Goal: Task Accomplishment & Management: Manage account settings

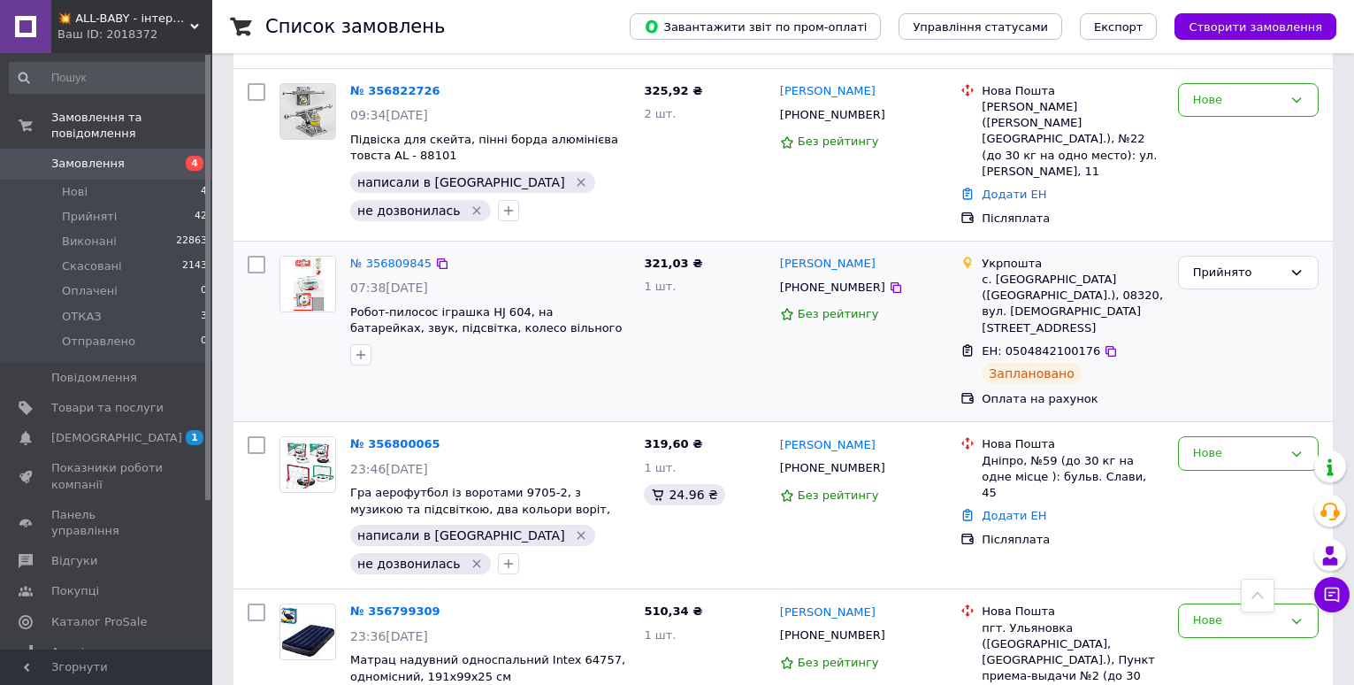
scroll to position [1238, 0]
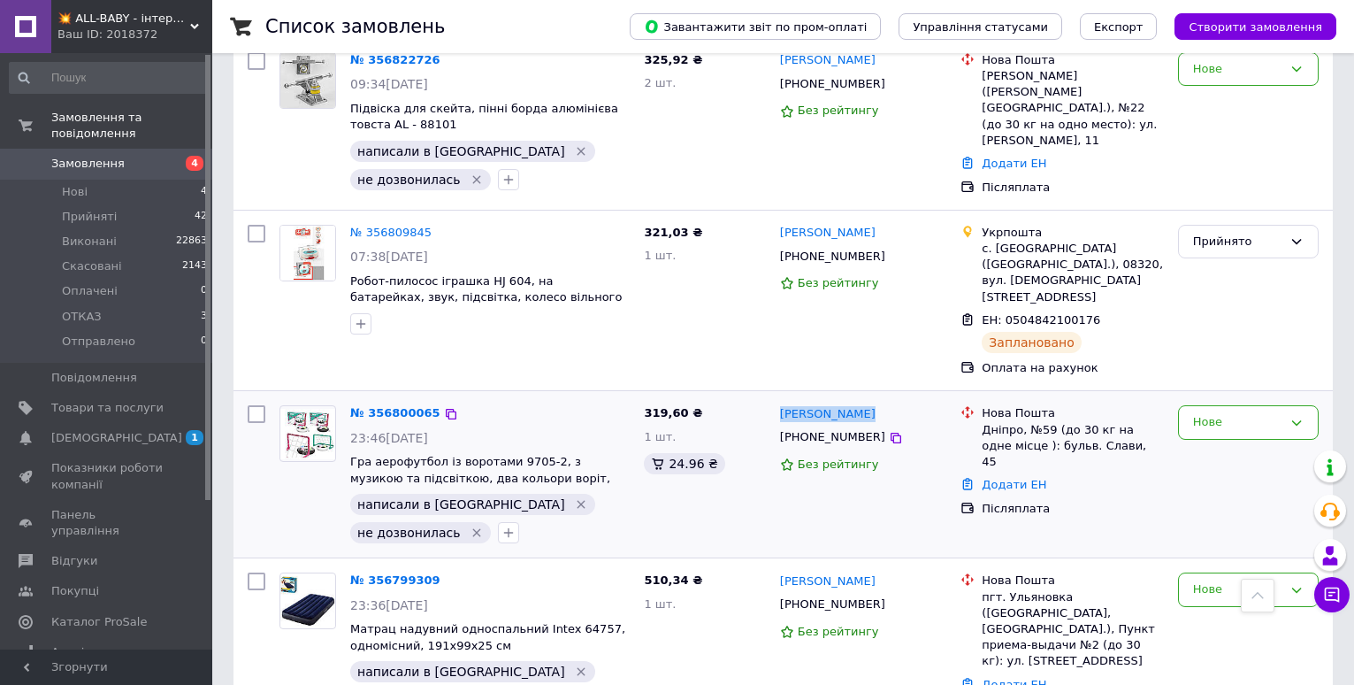
drag, startPoint x: 877, startPoint y: 342, endPoint x: 782, endPoint y: 334, distance: 95.9
click at [782, 403] on div "[PERSON_NAME]" at bounding box center [863, 413] width 171 height 20
copy link "[PERSON_NAME]"
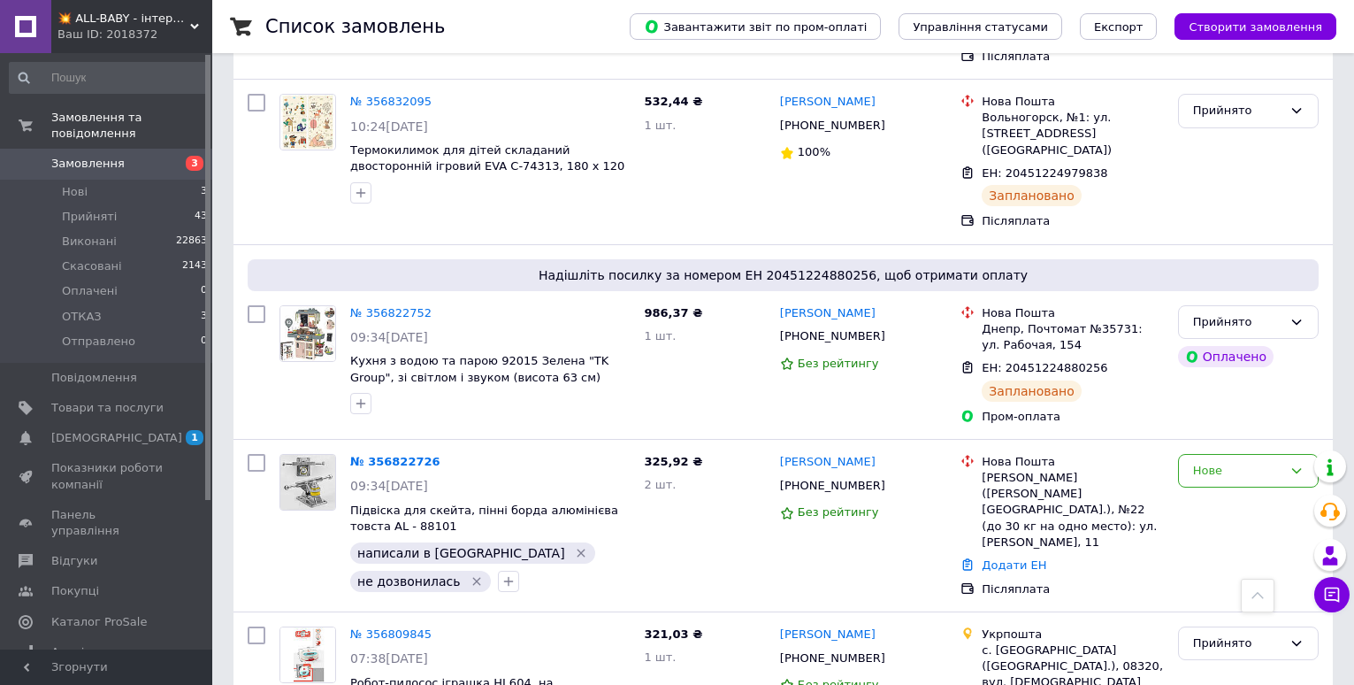
scroll to position [973, 0]
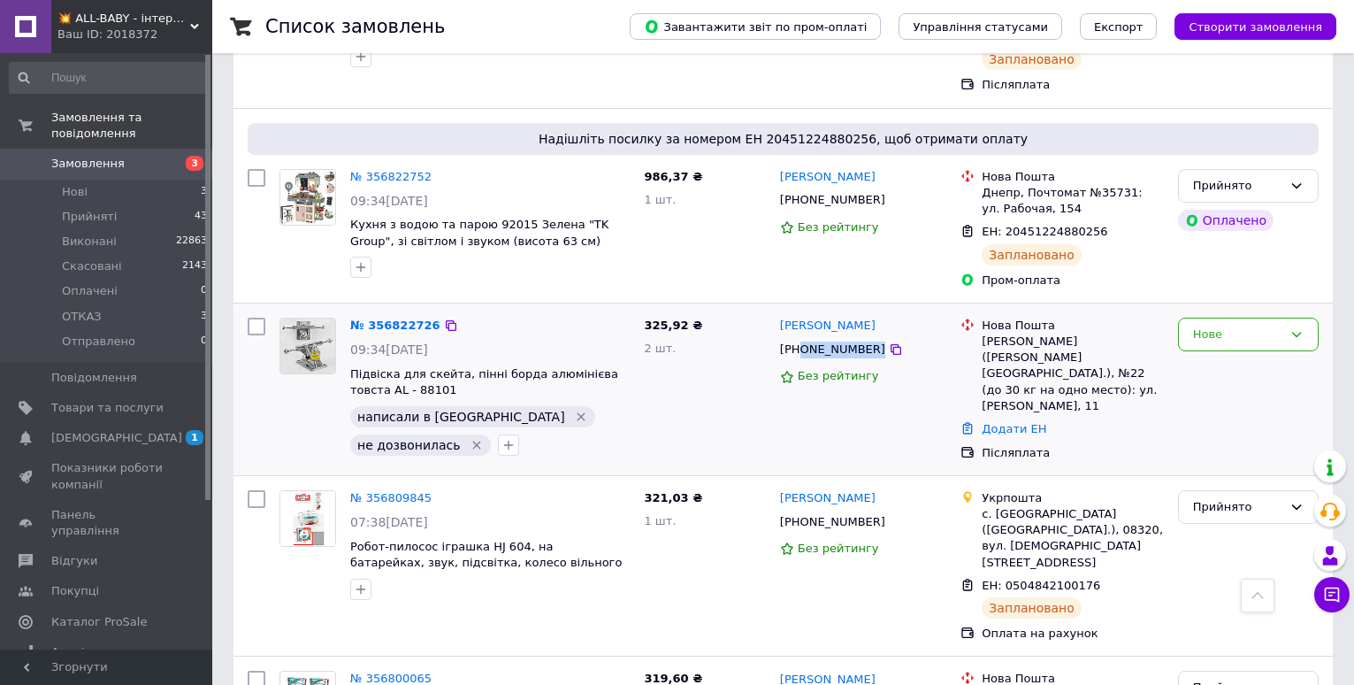
drag, startPoint x: 891, startPoint y: 301, endPoint x: 801, endPoint y: 308, distance: 89.6
click at [801, 340] on div "[PHONE_NUMBER]" at bounding box center [863, 350] width 171 height 20
copy div "0960736669"
click at [404, 318] on link "№ 356822726" at bounding box center [395, 324] width 90 height 13
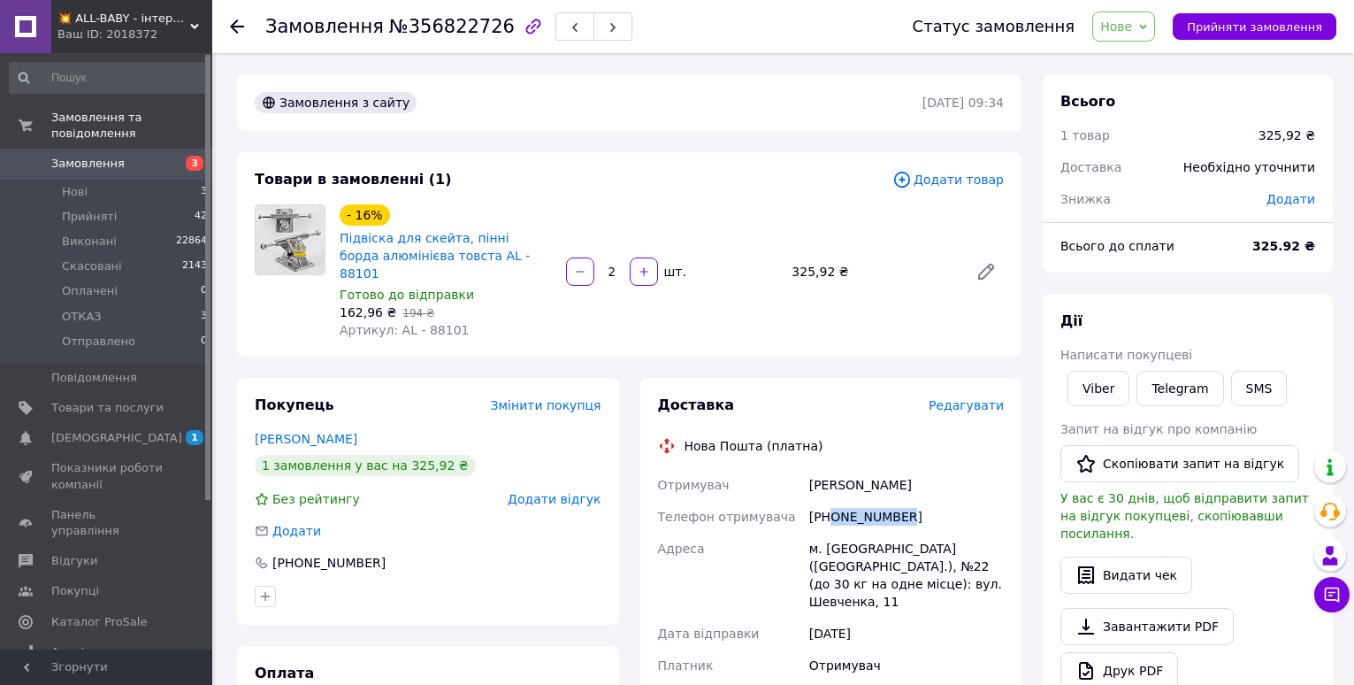
drag, startPoint x: 919, startPoint y: 493, endPoint x: 834, endPoint y: 510, distance: 86.7
click at [834, 510] on div "[PHONE_NUMBER]" at bounding box center [907, 517] width 202 height 32
copy div "0960736669"
click at [1337, 585] on button "Чат з покупцем" at bounding box center [1331, 594] width 35 height 35
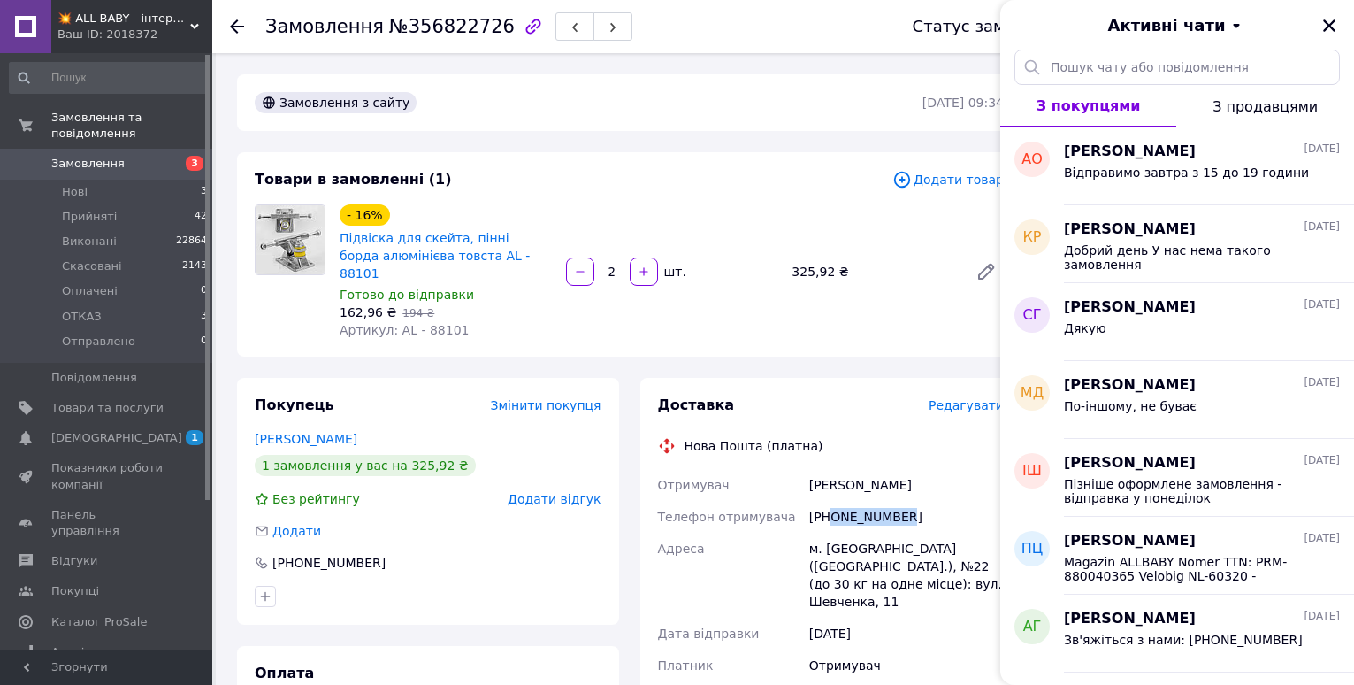
click at [114, 156] on span "Замовлення" at bounding box center [87, 164] width 73 height 16
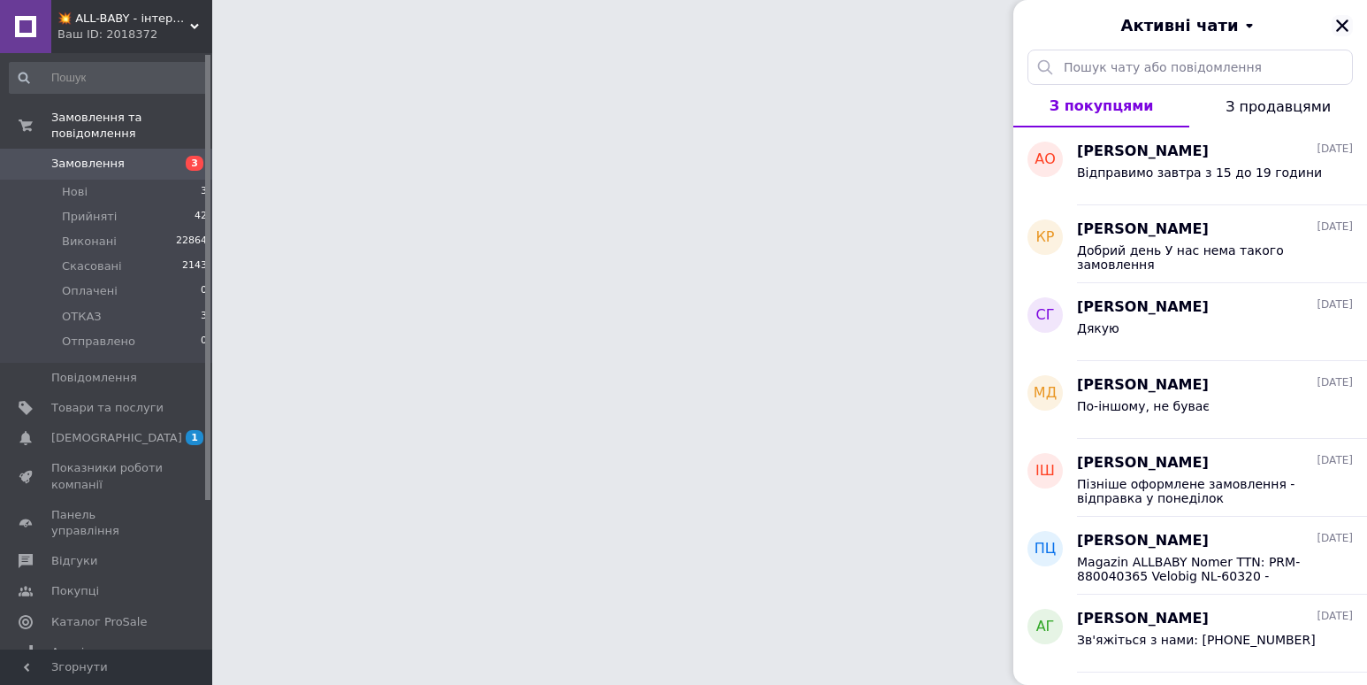
click at [1344, 24] on icon "Закрити" at bounding box center [1342, 25] width 12 height 12
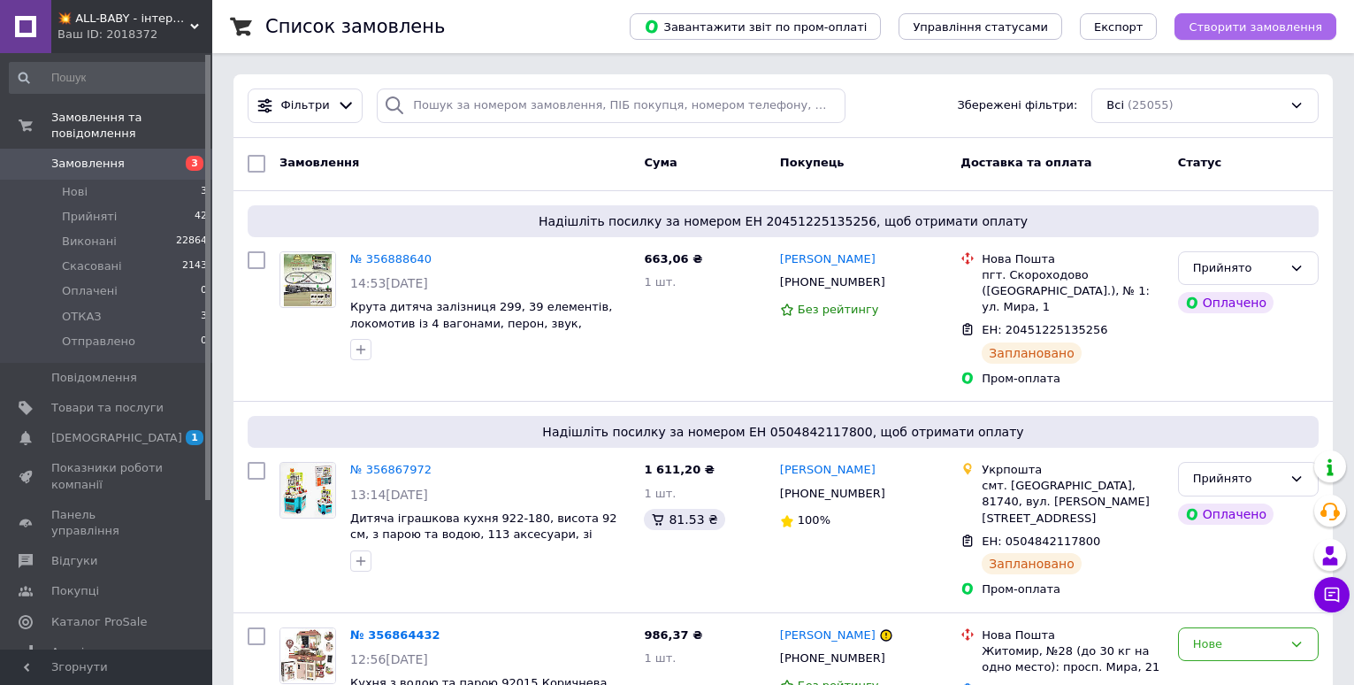
click at [1243, 27] on span "Створити замовлення" at bounding box center [1256, 26] width 134 height 13
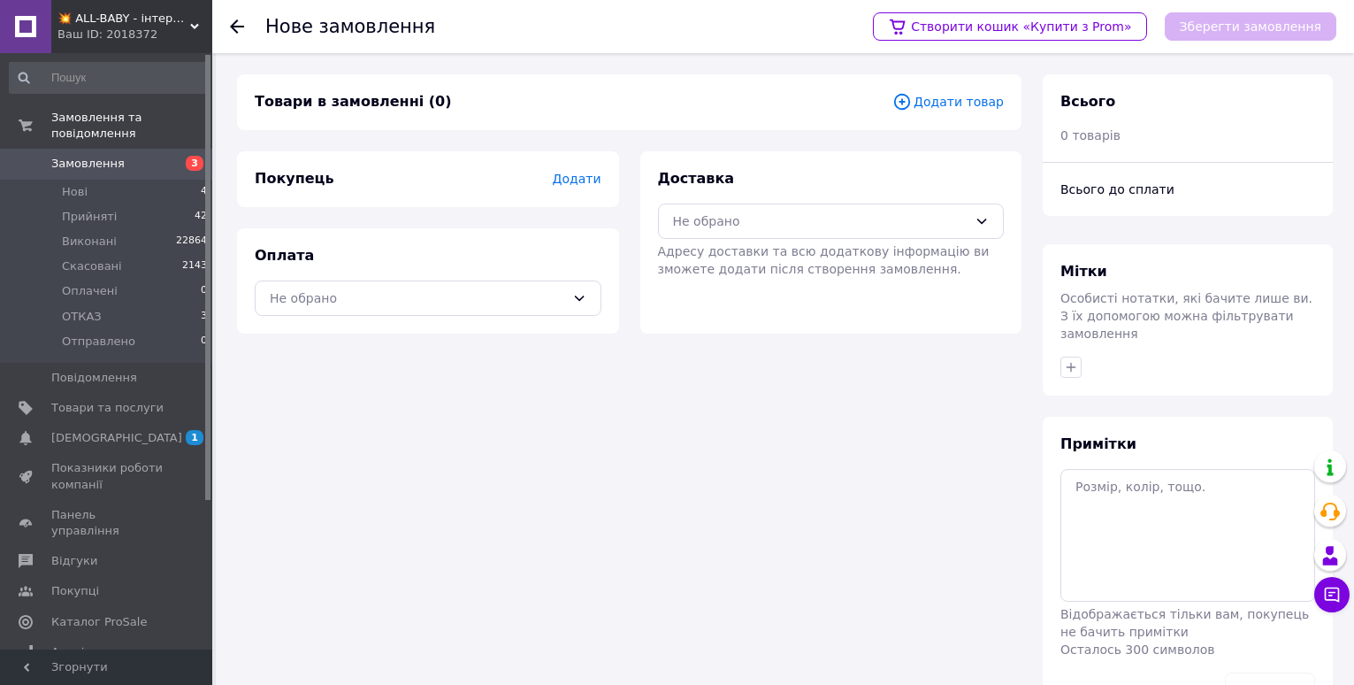
click at [586, 184] on span "Додати" at bounding box center [576, 179] width 49 height 14
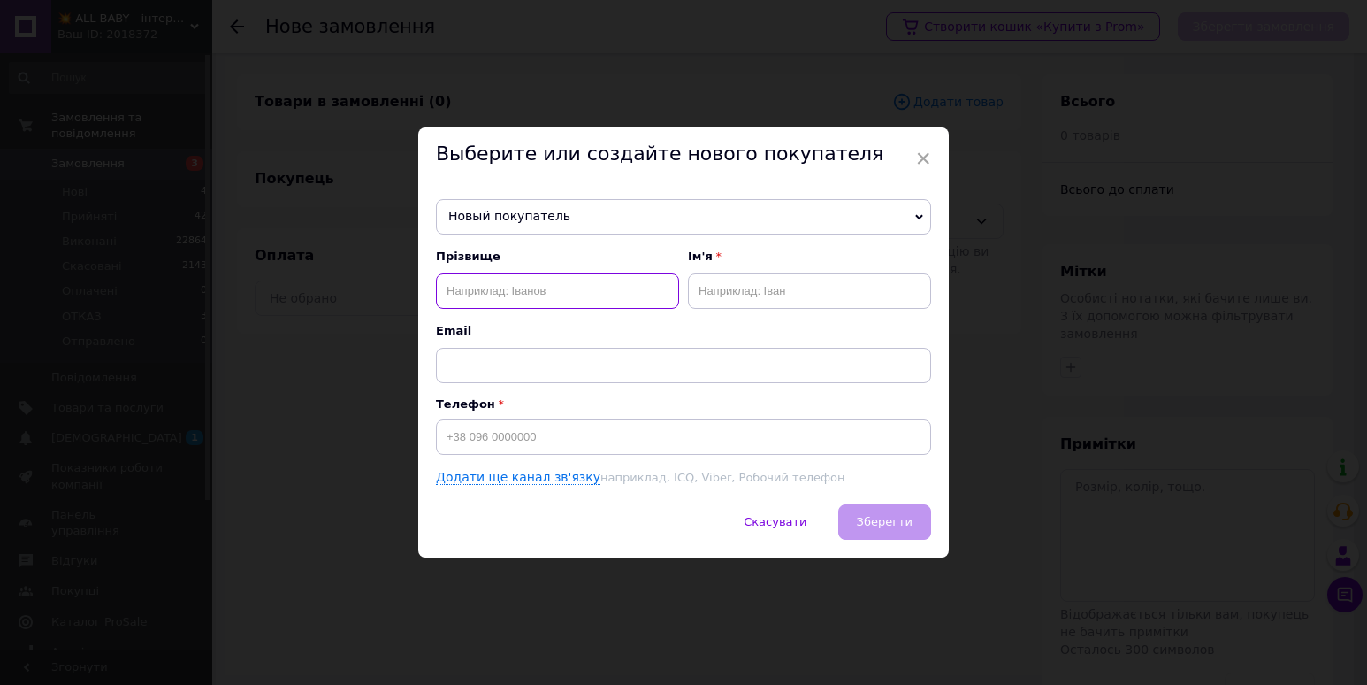
click at [517, 293] on input "text" at bounding box center [557, 290] width 243 height 35
type input "Барановський"
click at [700, 284] on input "text" at bounding box center [809, 290] width 243 height 35
type input "В"
click at [605, 437] on input at bounding box center [683, 436] width 495 height 35
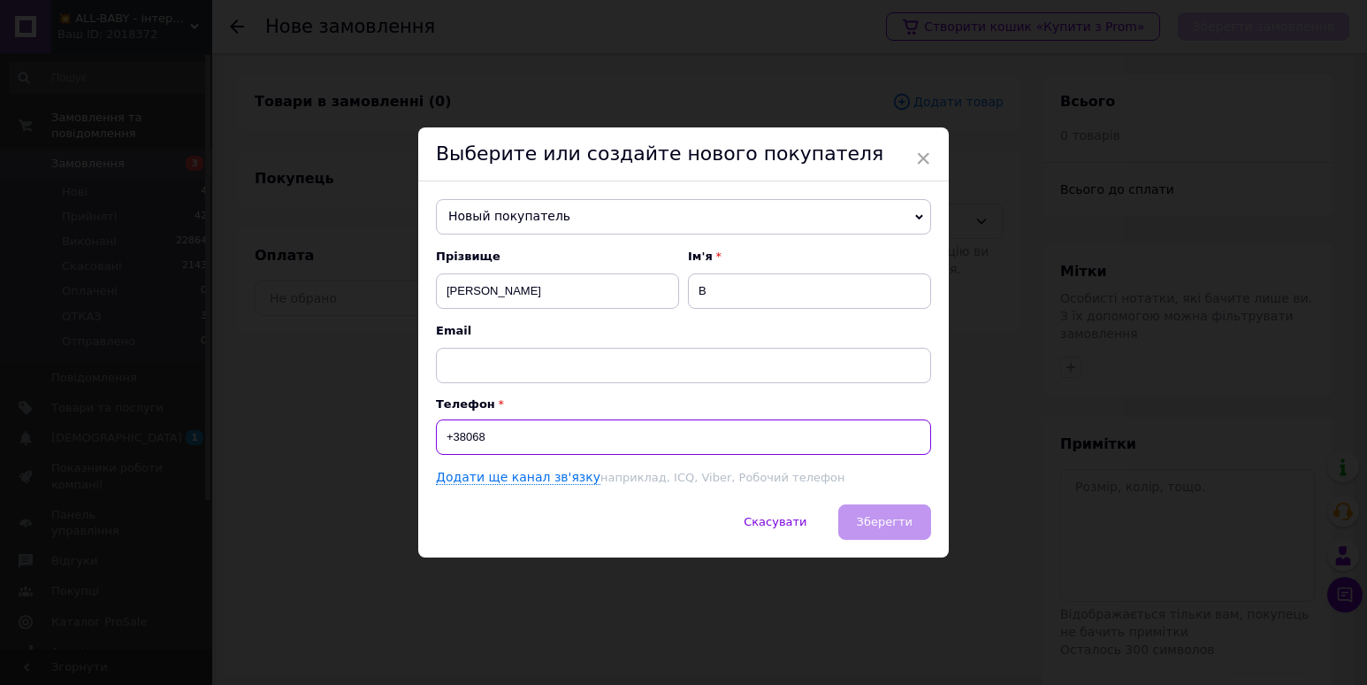
click at [553, 439] on input "+38068" at bounding box center [683, 436] width 495 height 35
click at [515, 440] on input "+38068" at bounding box center [683, 436] width 495 height 35
click at [559, 439] on input "+38068723" at bounding box center [683, 436] width 495 height 35
type input "[PHONE_NUMBER]"
click at [864, 536] on button "Зберегти" at bounding box center [884, 521] width 93 height 35
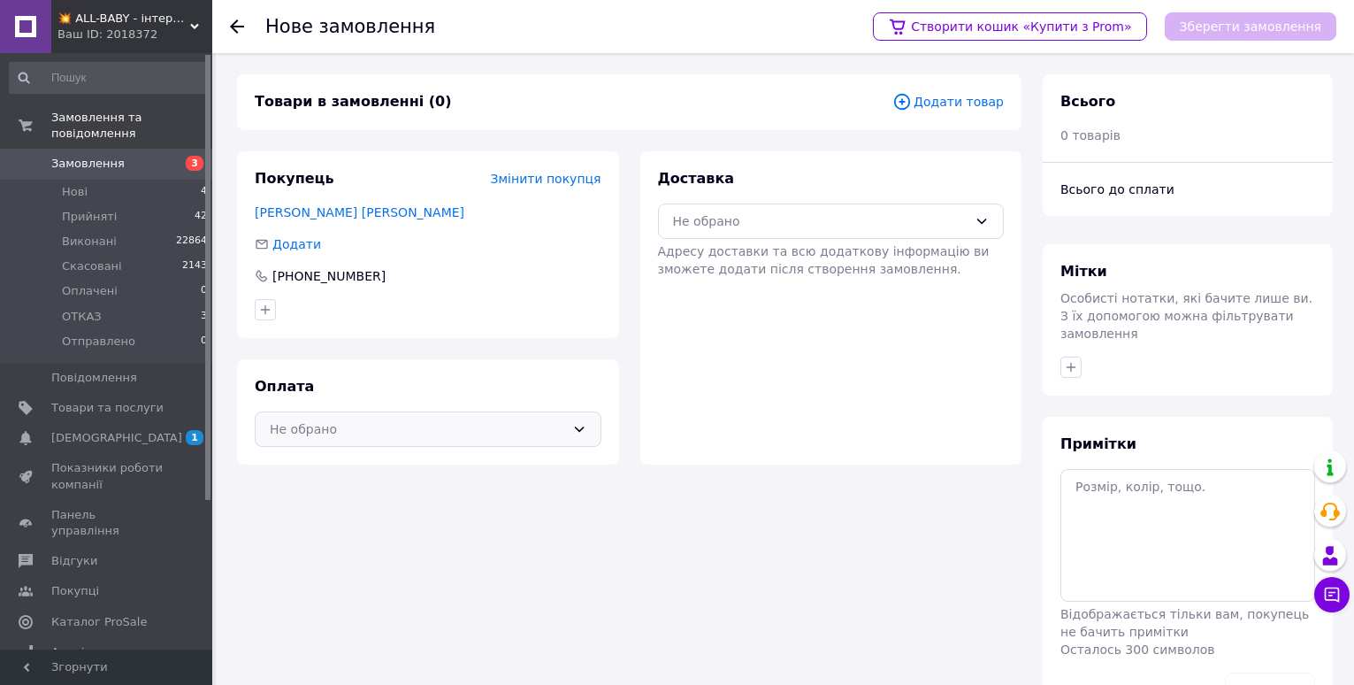
click at [406, 434] on div "Не обрано" at bounding box center [417, 428] width 295 height 19
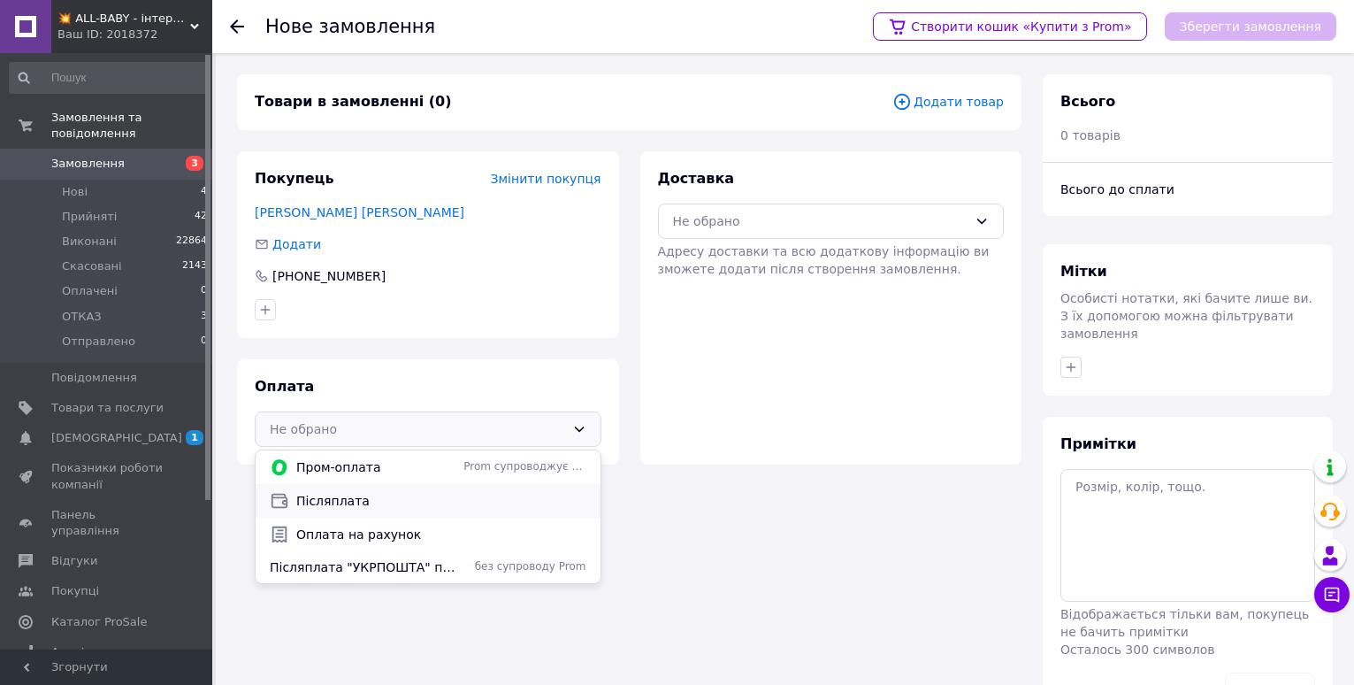
click at [389, 504] on span "Післяплата" at bounding box center [441, 501] width 290 height 18
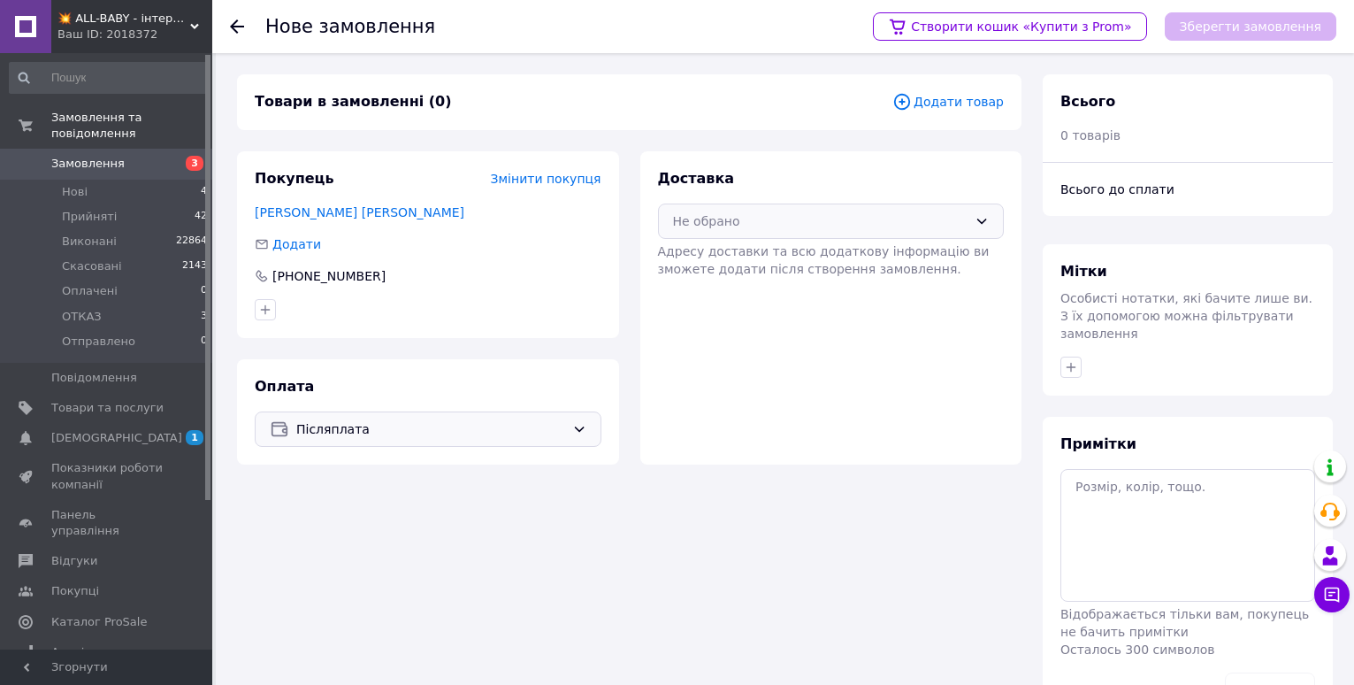
click at [747, 221] on div "Не обрано" at bounding box center [820, 220] width 295 height 19
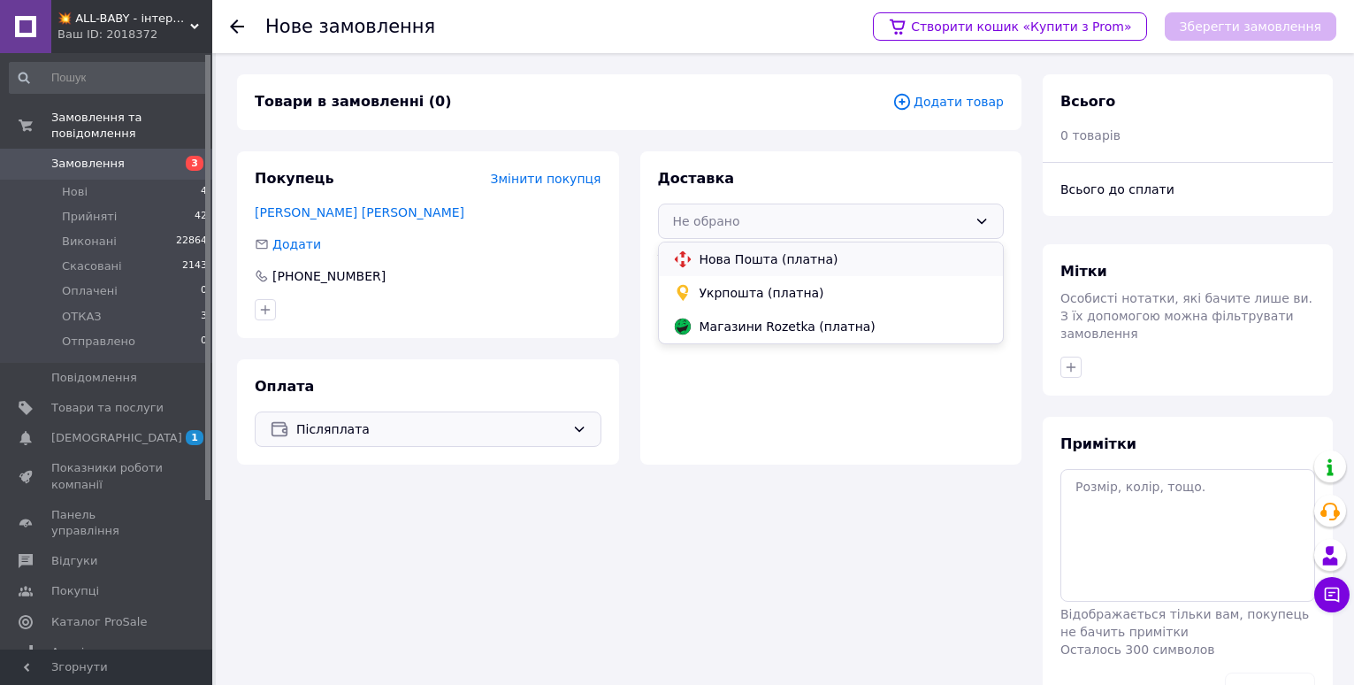
click at [758, 258] on span "Нова Пошта (платна)" at bounding box center [845, 259] width 290 height 18
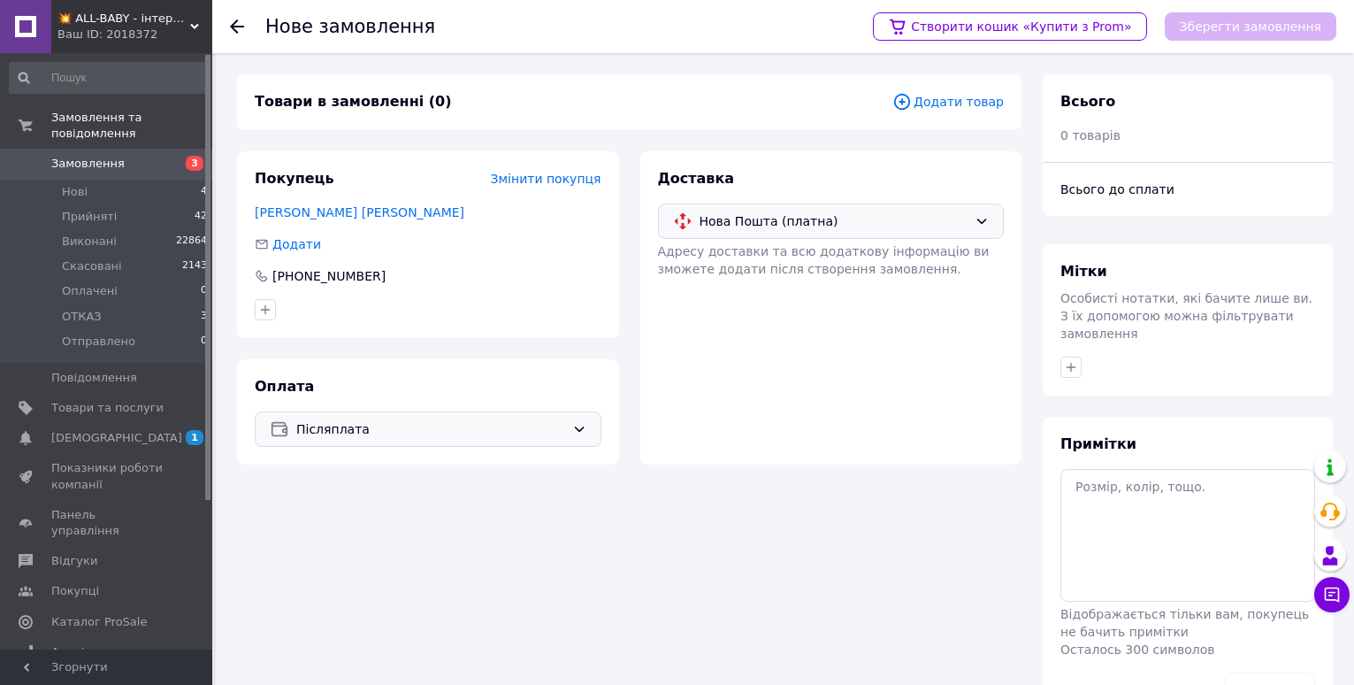
click at [947, 100] on span "Додати товар" at bounding box center [947, 101] width 111 height 19
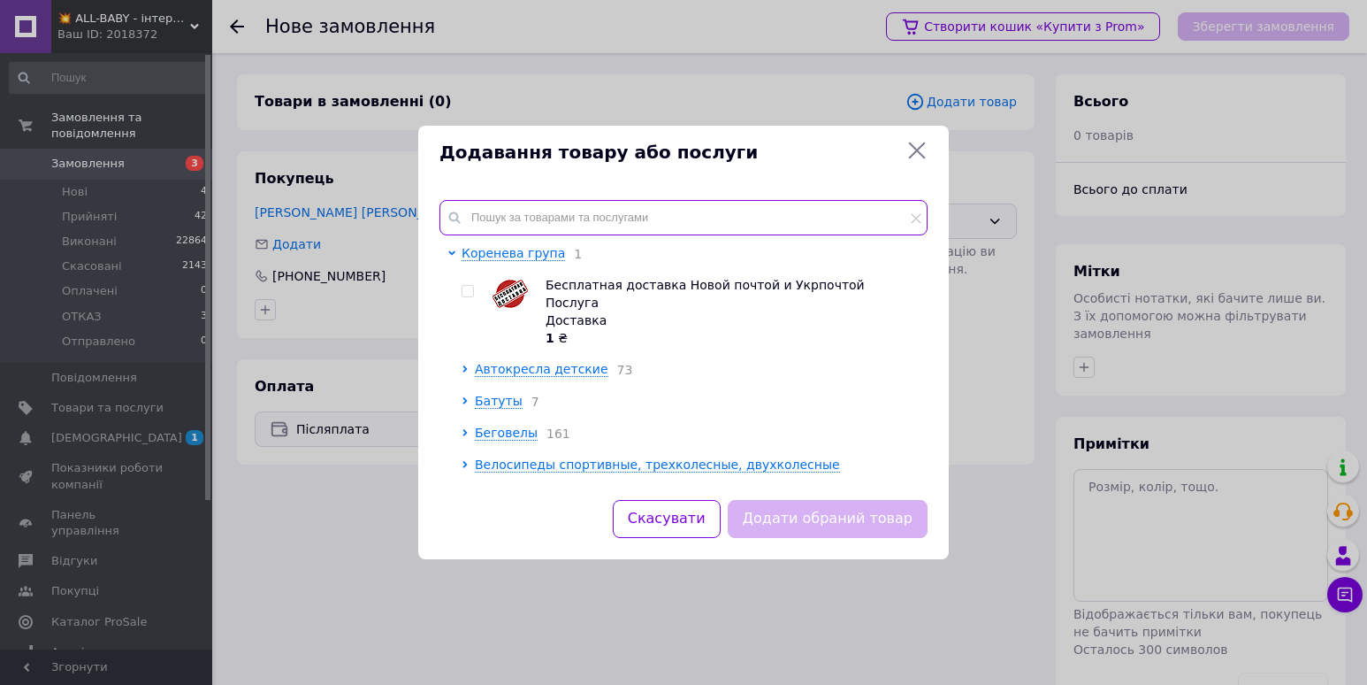
click at [599, 218] on input "text" at bounding box center [684, 217] width 488 height 35
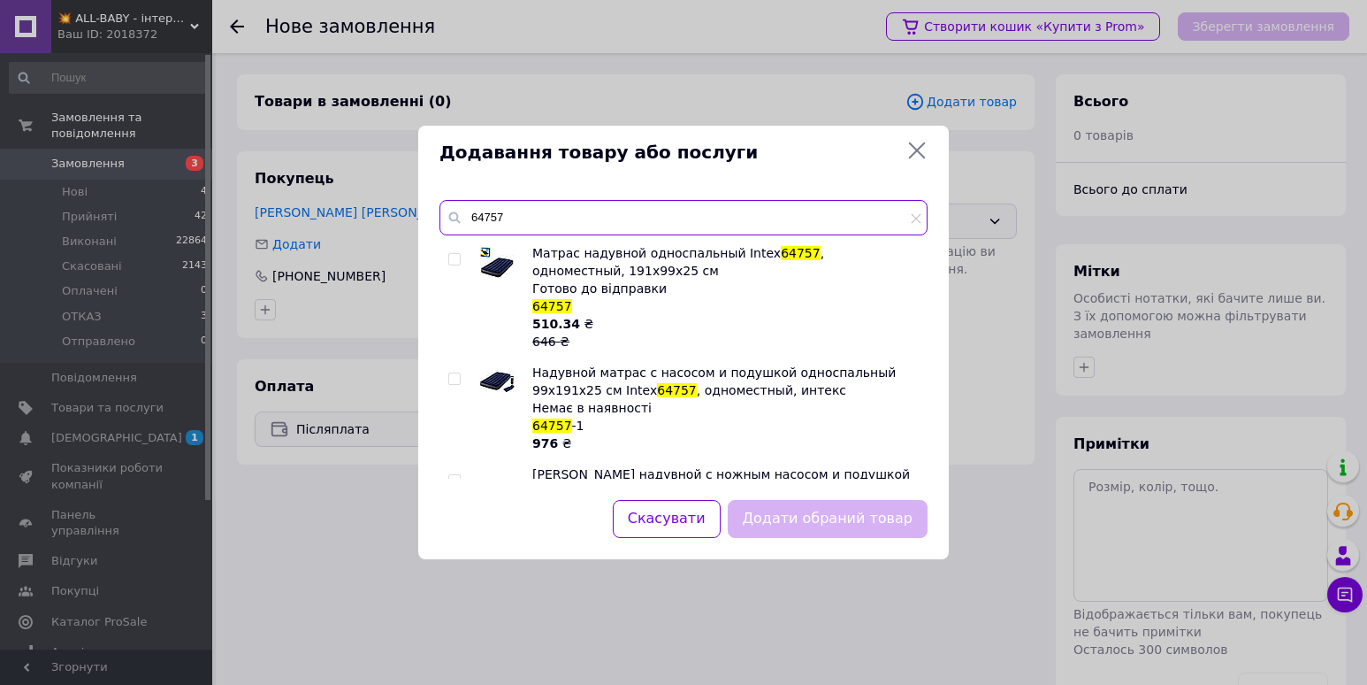
type input "64757"
click at [451, 253] on span at bounding box center [454, 259] width 12 height 12
click at [451, 254] on input "checkbox" at bounding box center [453, 259] width 11 height 11
checkbox input "true"
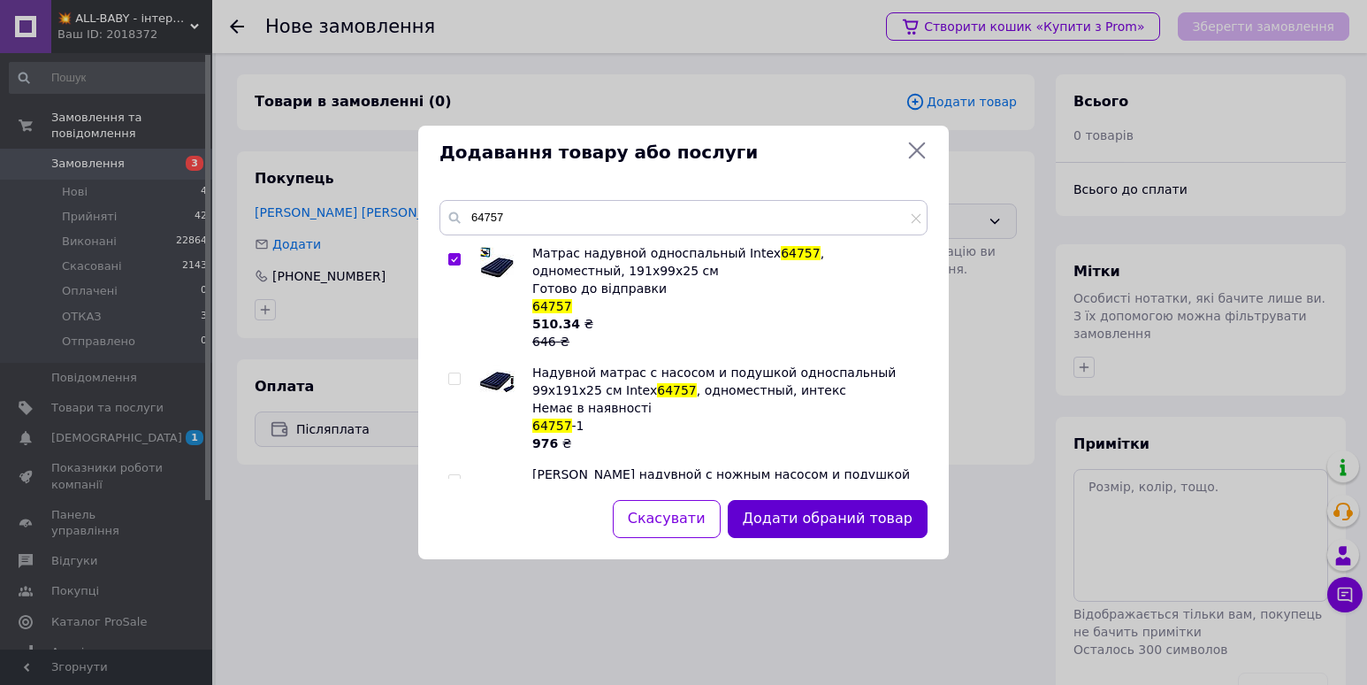
click at [861, 530] on button "Додати обраний товар" at bounding box center [828, 519] width 200 height 38
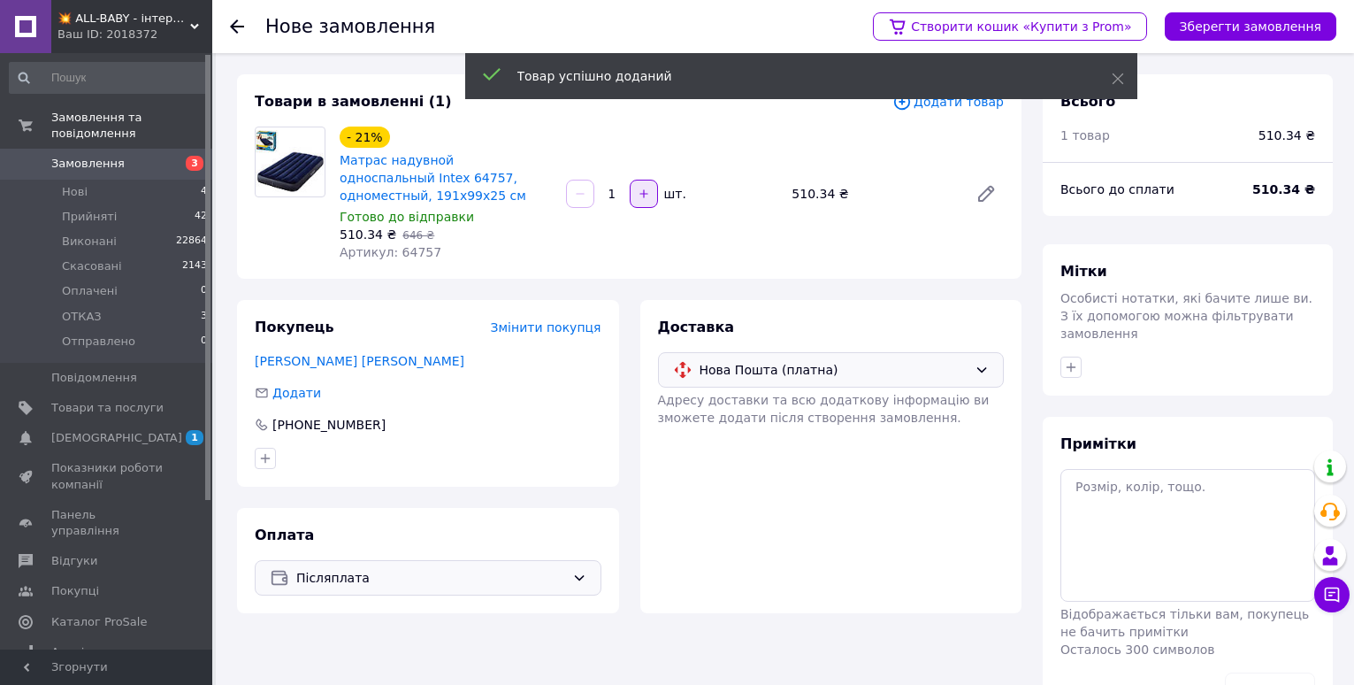
click at [646, 201] on button "button" at bounding box center [644, 194] width 28 height 28
type input "2"
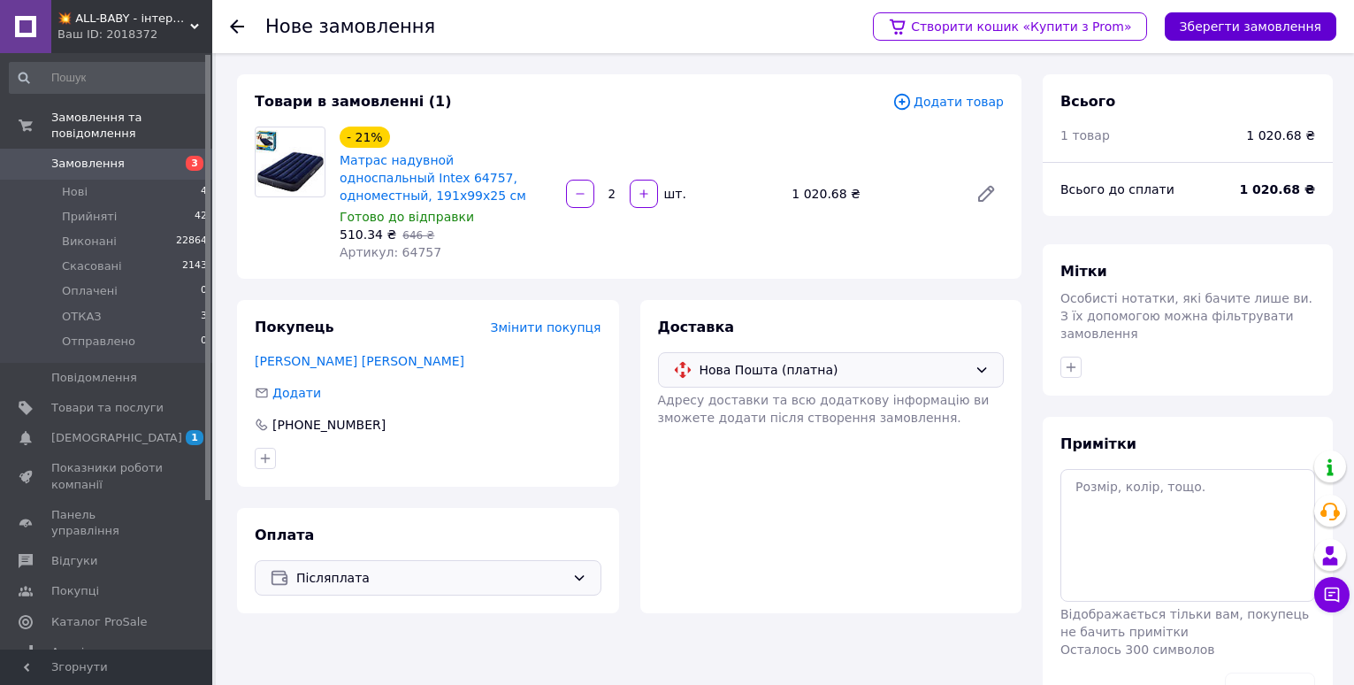
click at [1274, 35] on button "Зберегти замовлення" at bounding box center [1251, 26] width 172 height 28
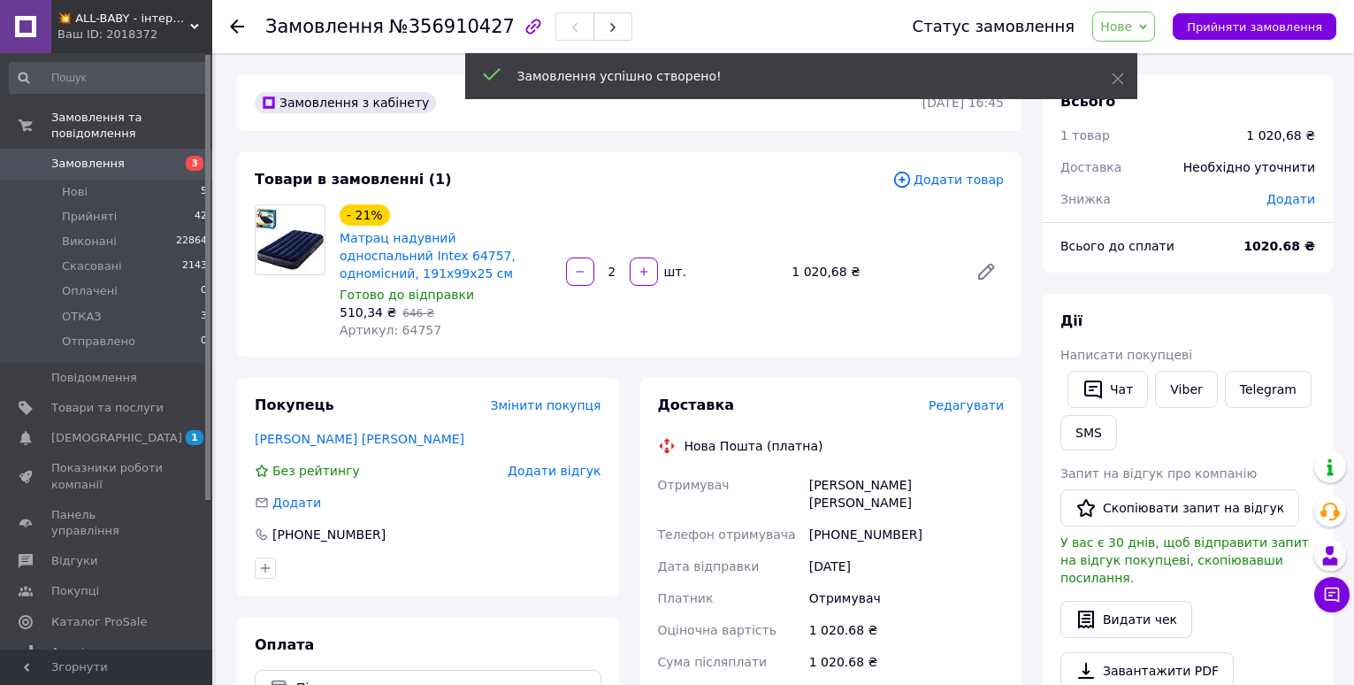
click at [955, 400] on span "Редагувати" at bounding box center [966, 405] width 75 height 14
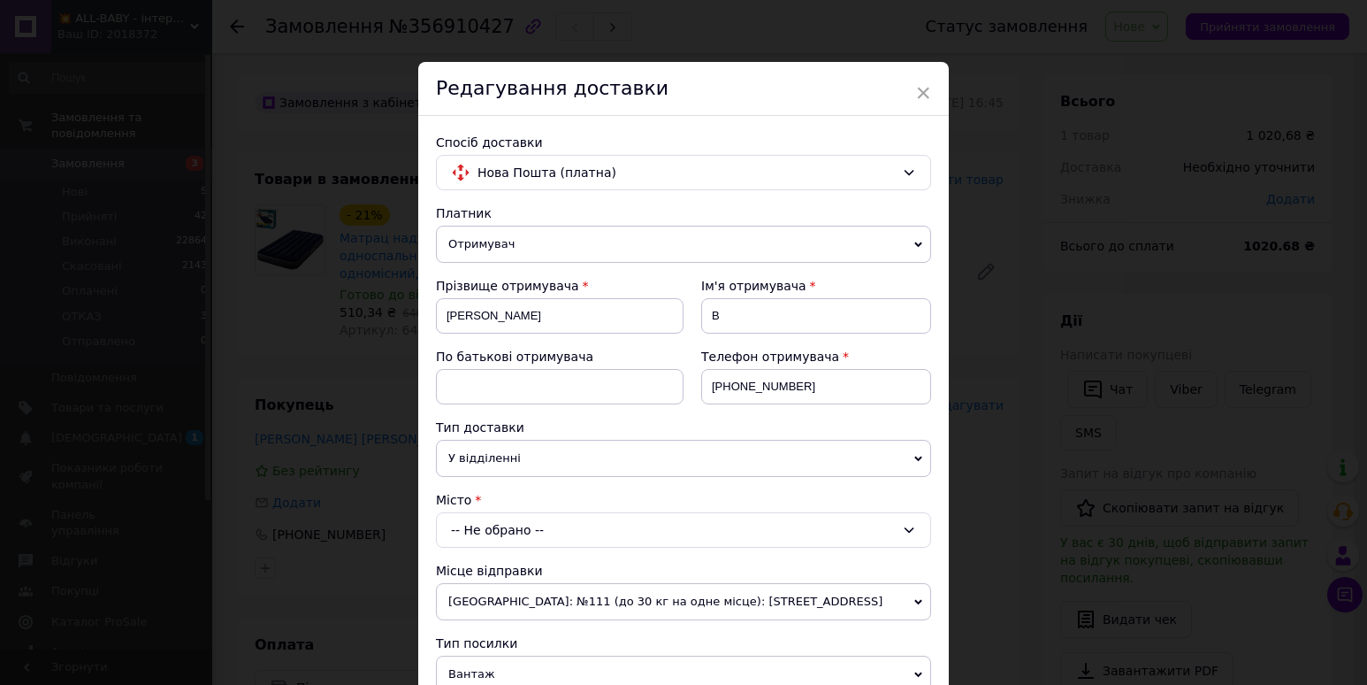
click at [452, 539] on div "-- Не обрано --" at bounding box center [683, 529] width 495 height 35
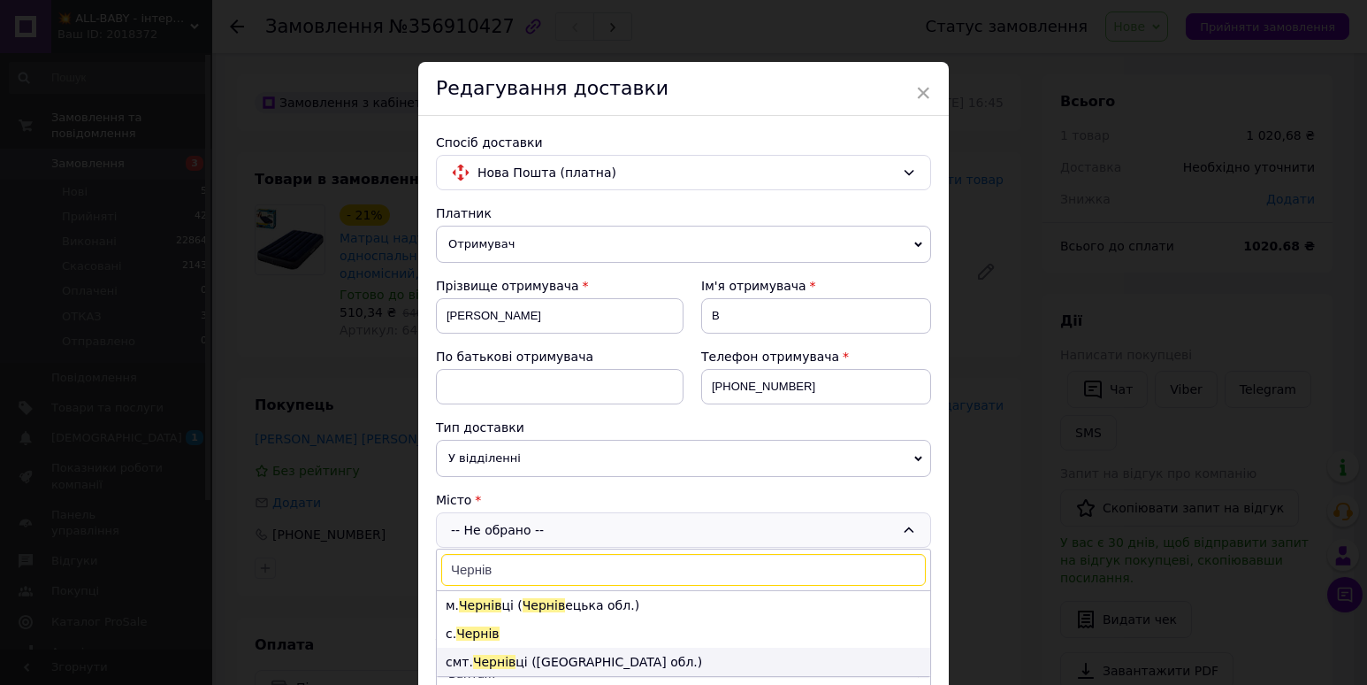
type input "Чернів"
click at [586, 668] on li "смт. Чернів ці (Вінницька обл.)" at bounding box center [684, 661] width 494 height 28
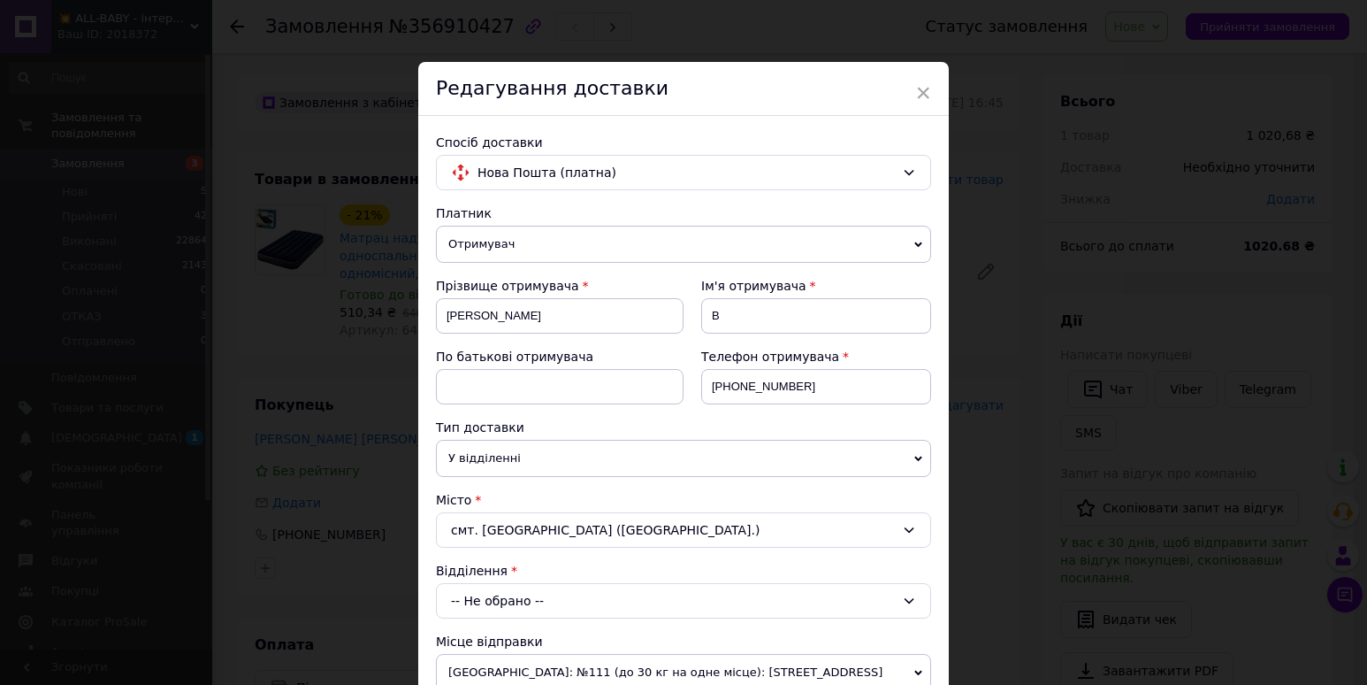
scroll to position [88, 0]
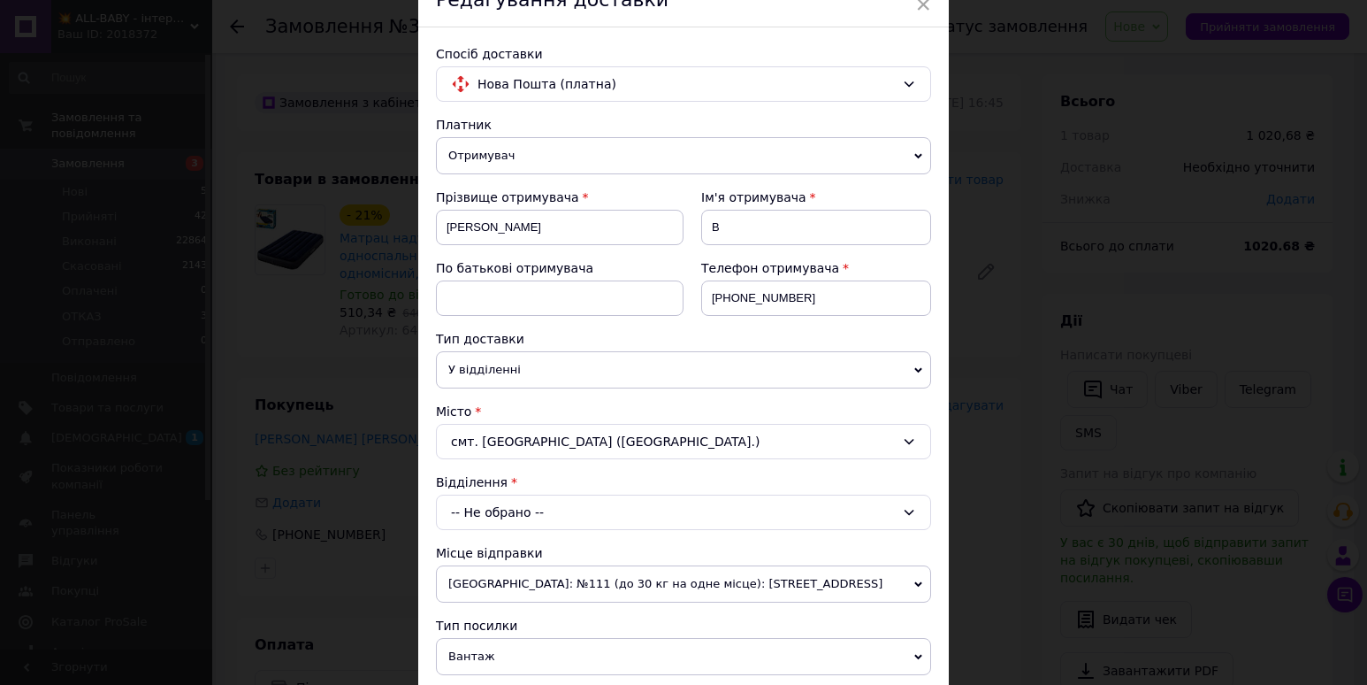
click at [494, 519] on div "-- Не обрано --" at bounding box center [683, 511] width 495 height 35
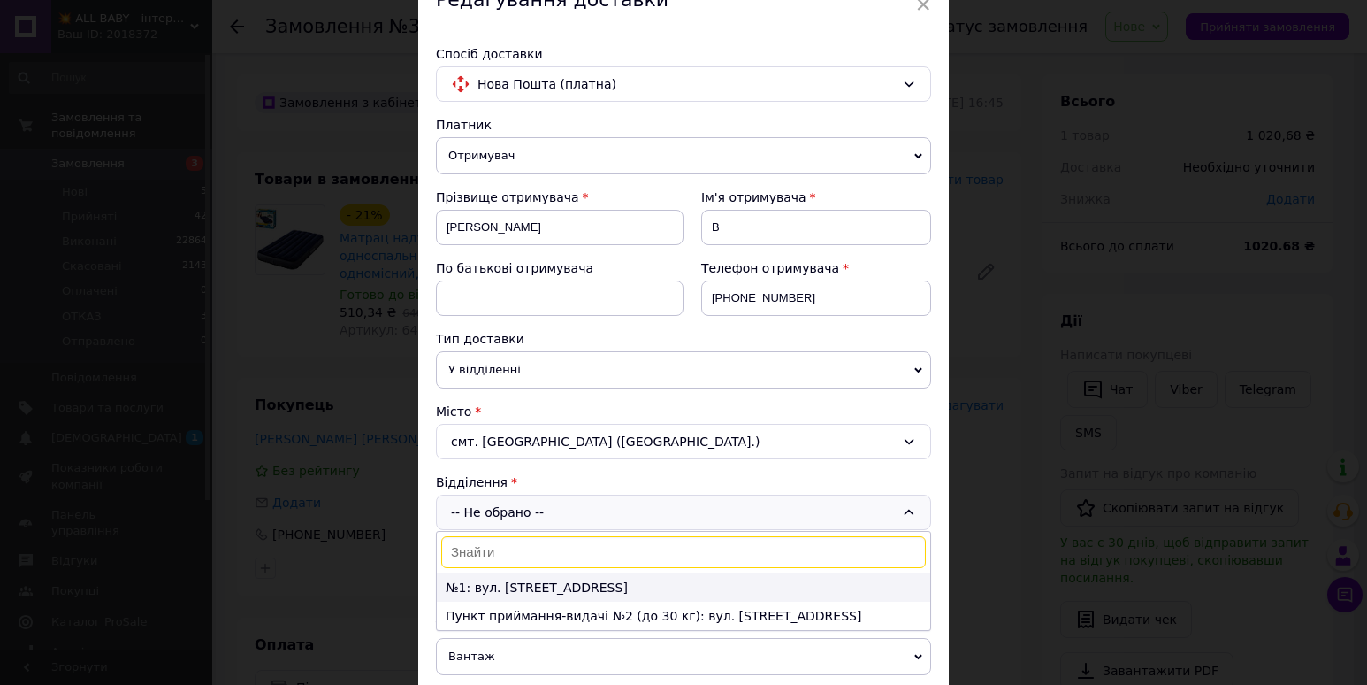
click at [567, 584] on li "№1: вул. Святомиколаївська, 95б" at bounding box center [684, 587] width 494 height 28
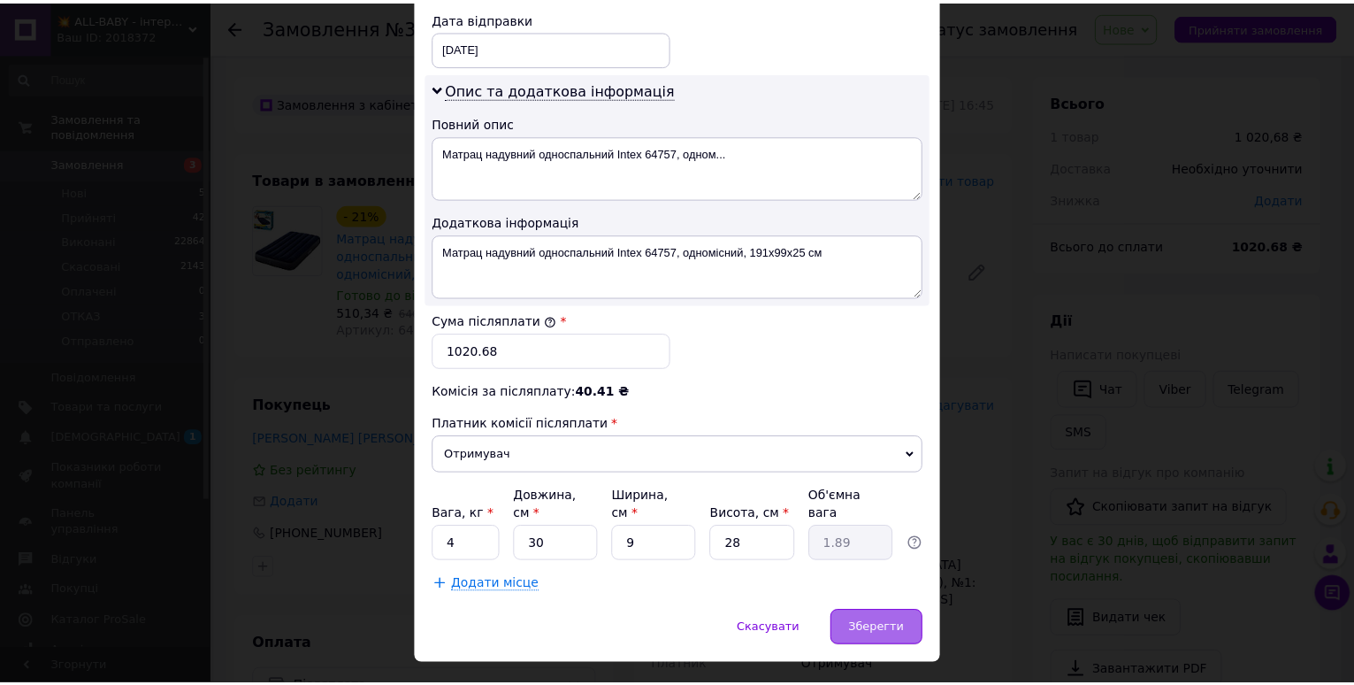
scroll to position [863, 0]
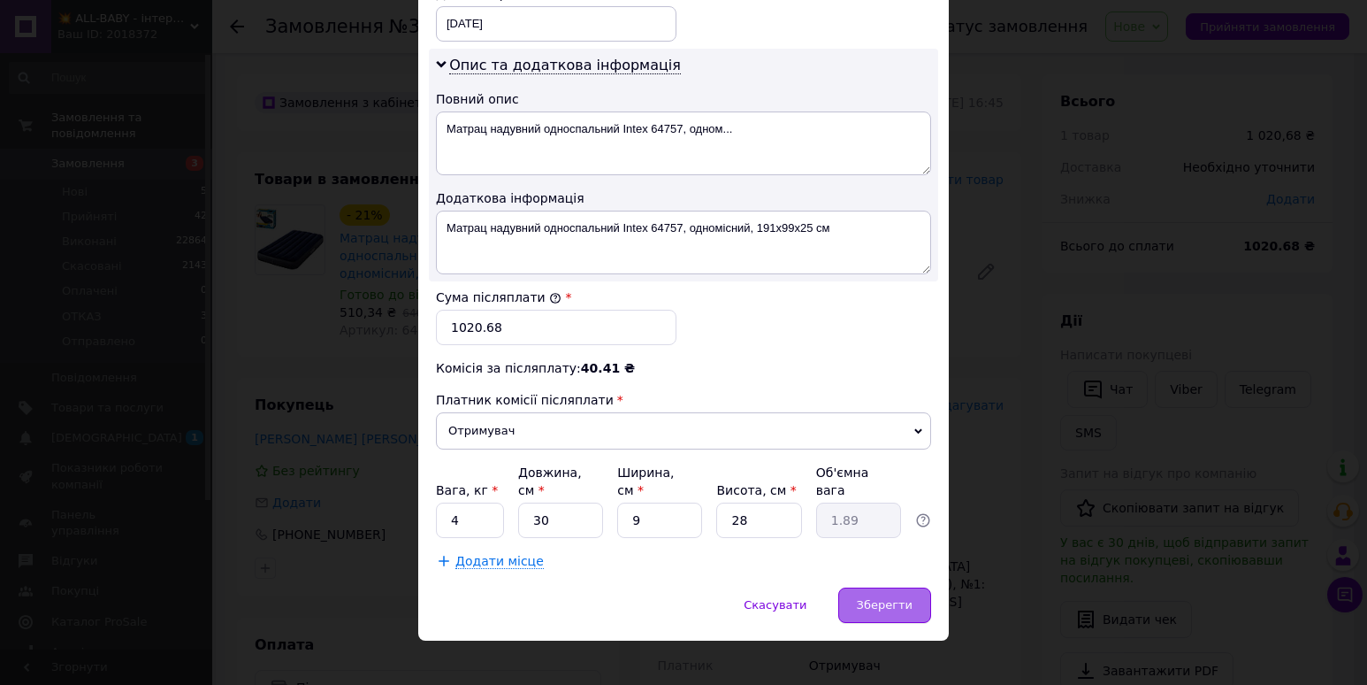
click at [904, 598] on span "Зберегти" at bounding box center [885, 604] width 56 height 13
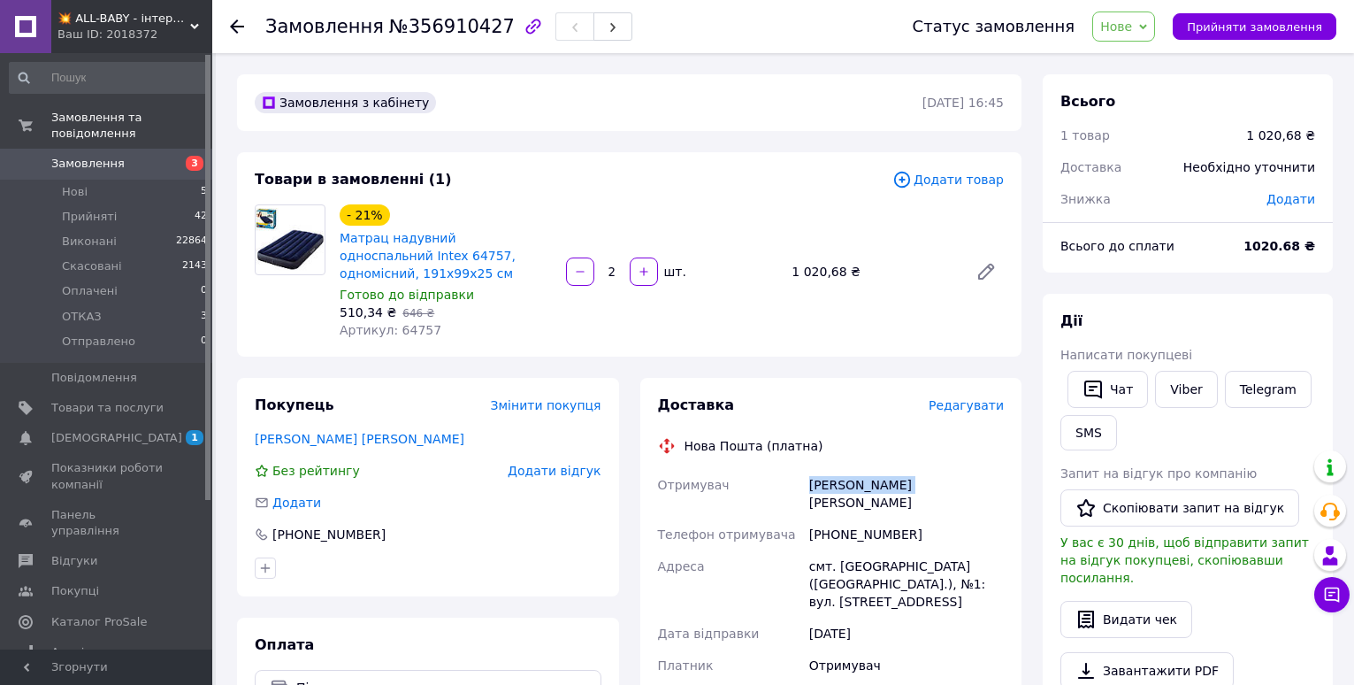
drag, startPoint x: 926, startPoint y: 485, endPoint x: 811, endPoint y: 487, distance: 115.0
click at [811, 487] on div "Барановський В" at bounding box center [907, 494] width 202 height 50
copy div "Барановський В"
click at [78, 156] on span "Замовлення" at bounding box center [87, 164] width 73 height 16
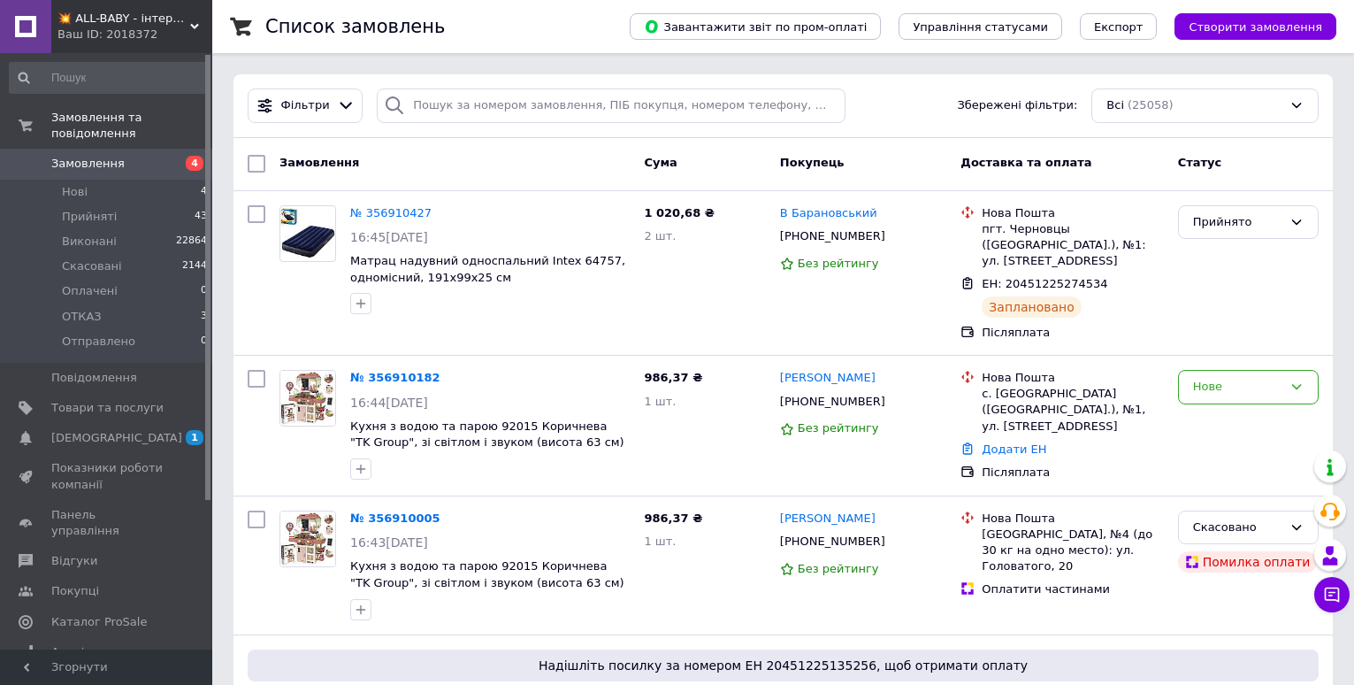
scroll to position [88, 0]
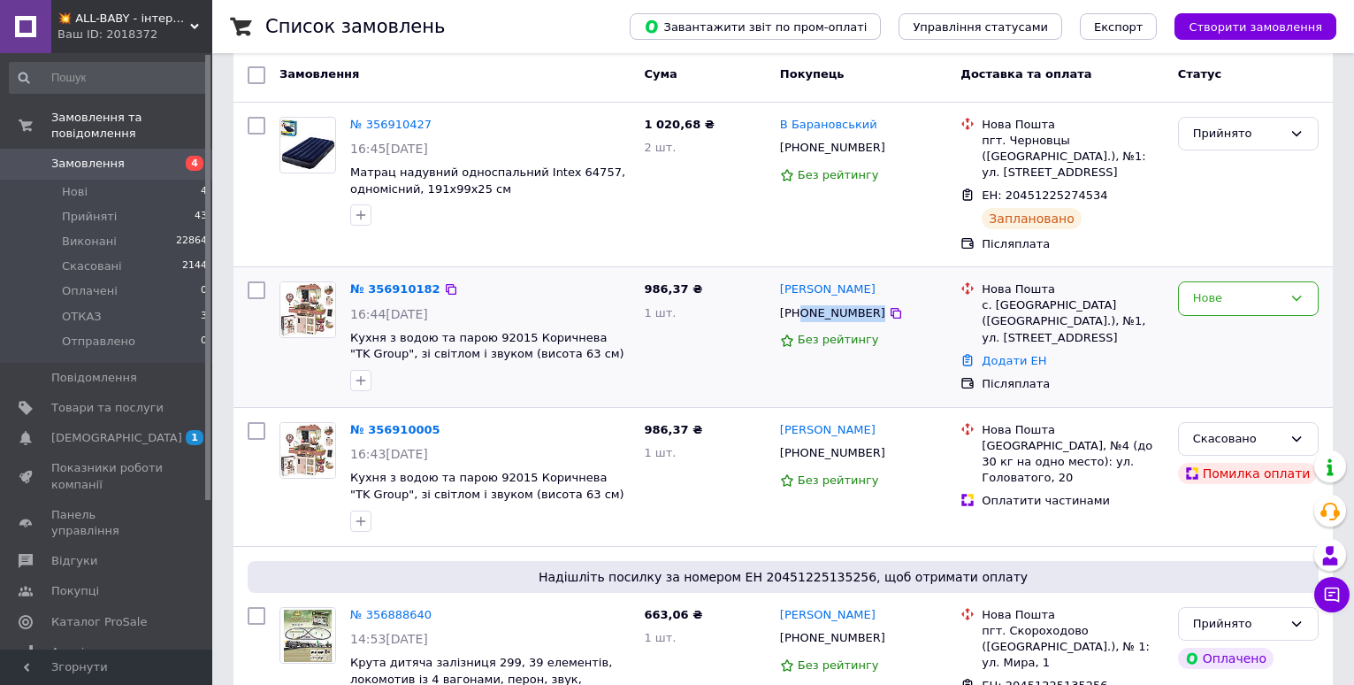
drag, startPoint x: 892, startPoint y: 293, endPoint x: 799, endPoint y: 303, distance: 93.5
click at [799, 303] on div "[PHONE_NUMBER]" at bounding box center [863, 313] width 171 height 20
copy div "0990293718"
drag, startPoint x: 902, startPoint y: 272, endPoint x: 782, endPoint y: 264, distance: 120.6
click at [782, 279] on div "[PERSON_NAME]" at bounding box center [863, 289] width 171 height 20
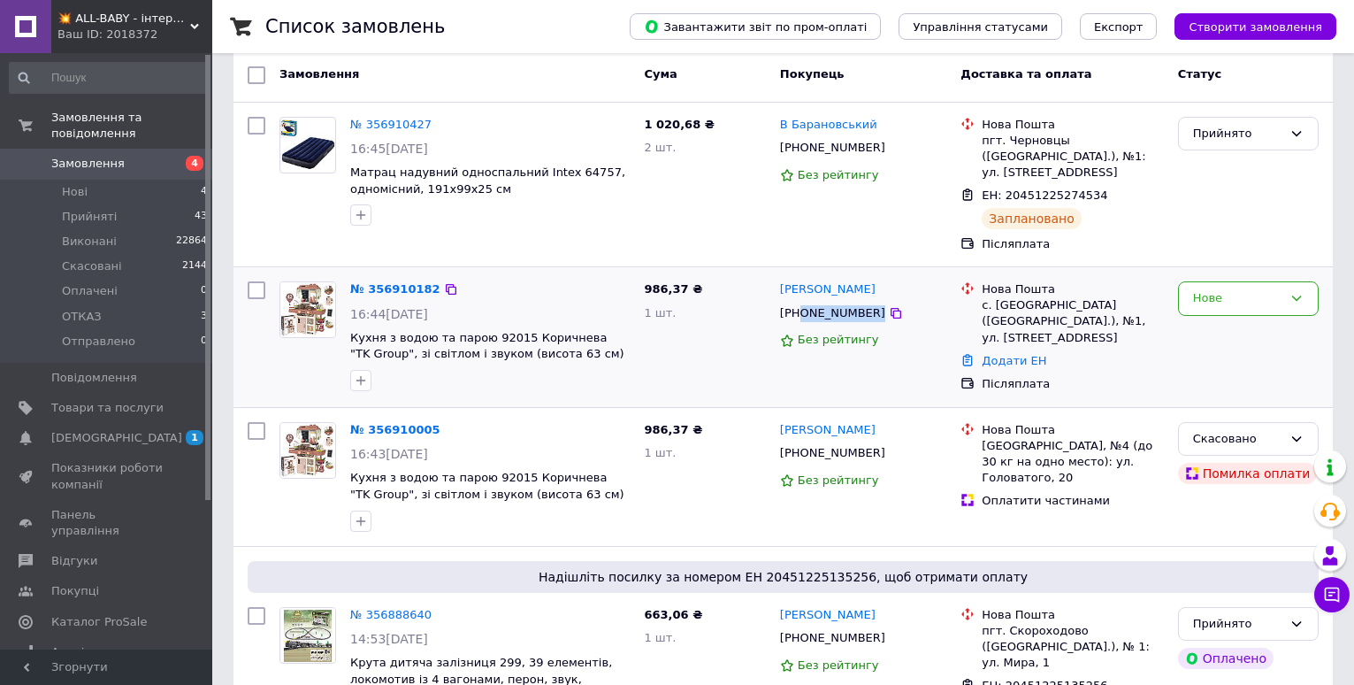
copy link "[PERSON_NAME]"
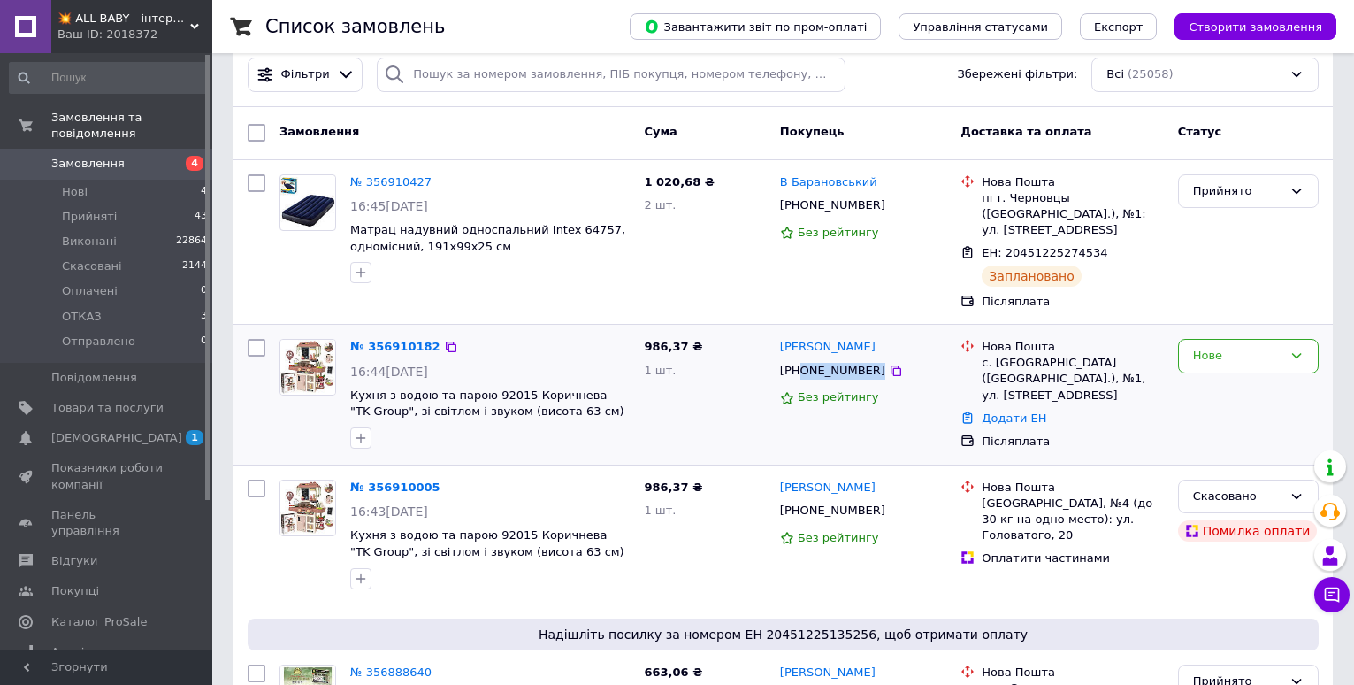
scroll to position [0, 0]
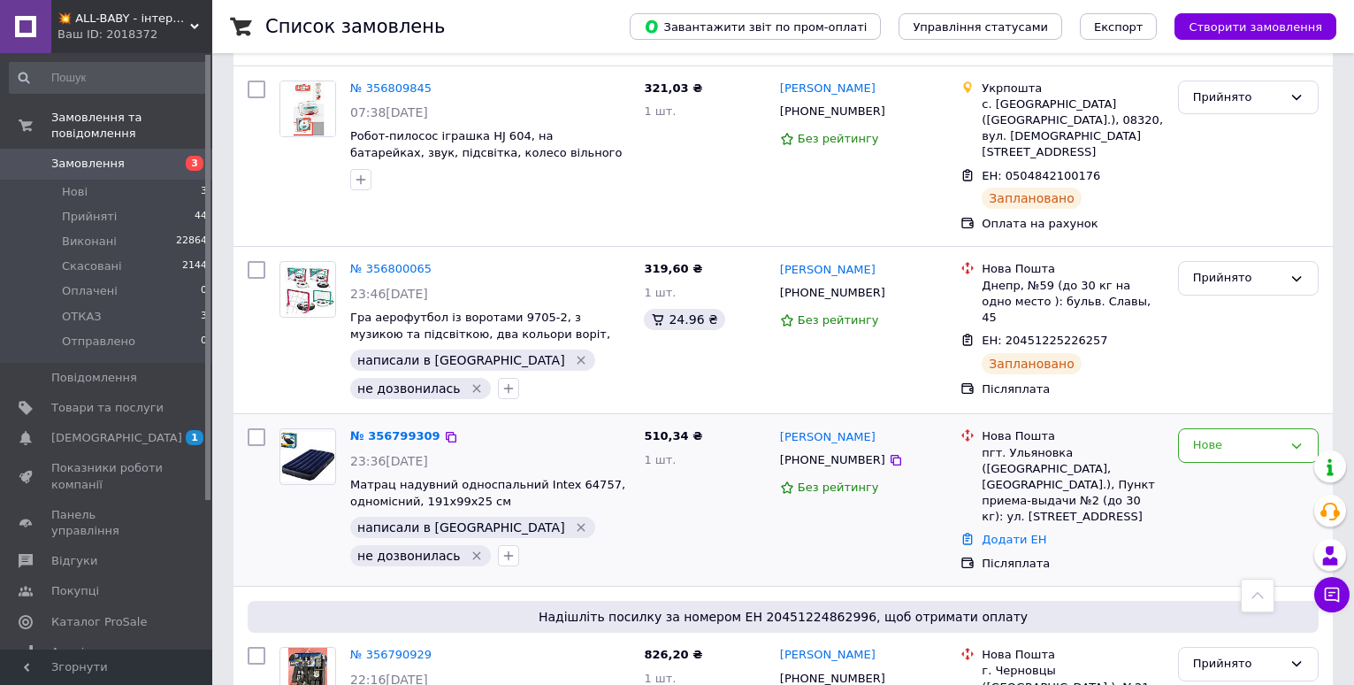
scroll to position [1857, 0]
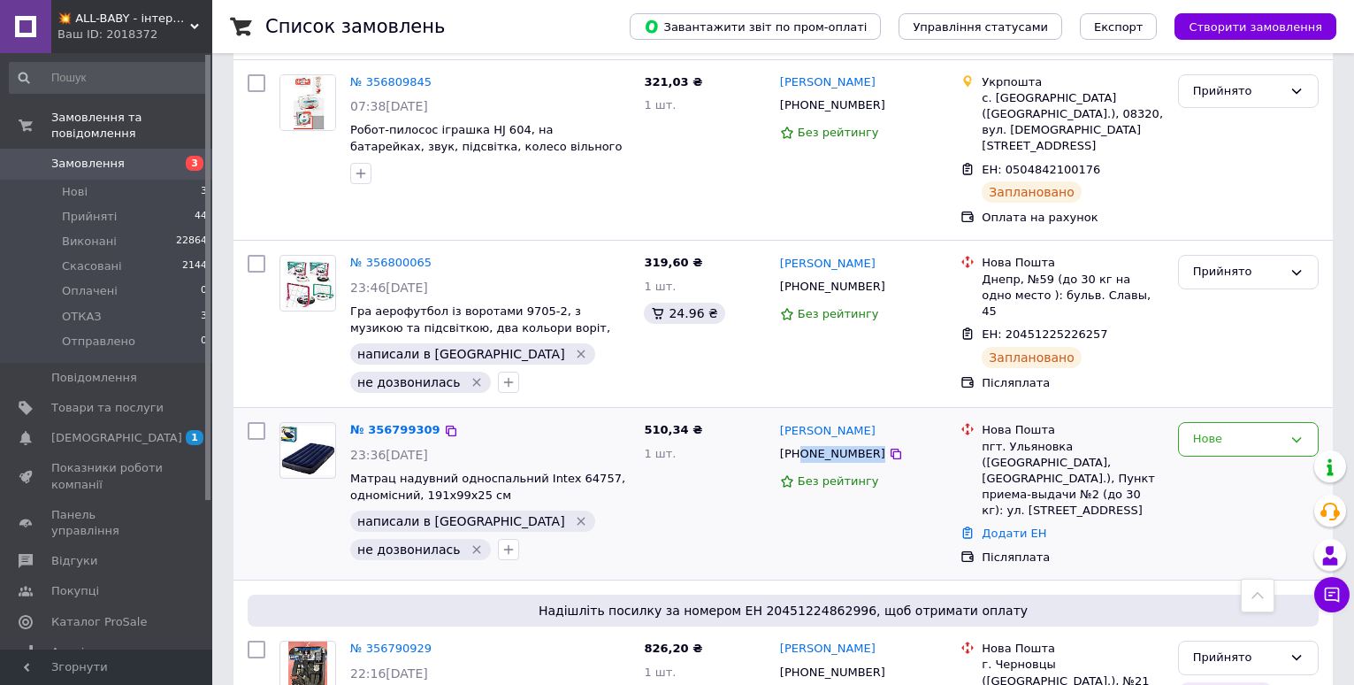
drag, startPoint x: 920, startPoint y: 349, endPoint x: 802, endPoint y: 361, distance: 118.2
click at [802, 444] on div "[PHONE_NUMBER]" at bounding box center [863, 454] width 171 height 20
copy div "0977283800"
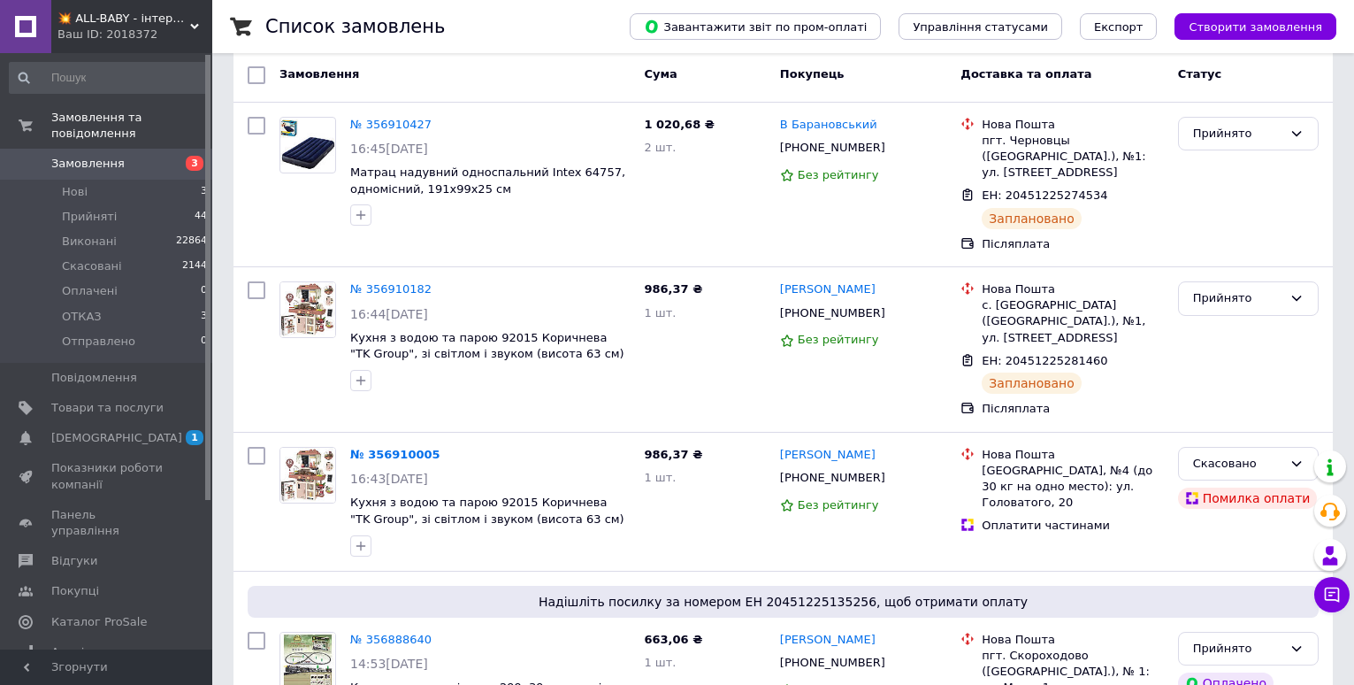
scroll to position [0, 0]
